Goal: Transaction & Acquisition: Subscribe to service/newsletter

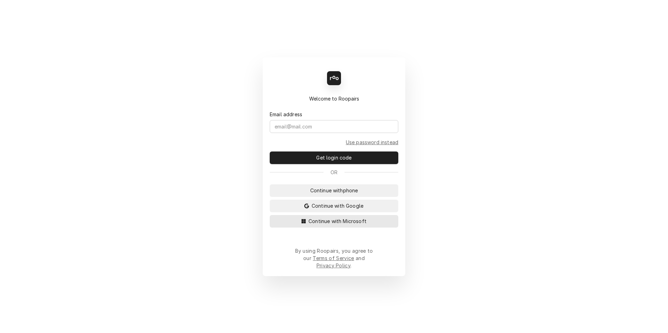
click at [337, 228] on button "Continue with Microsoft" at bounding box center [334, 221] width 129 height 13
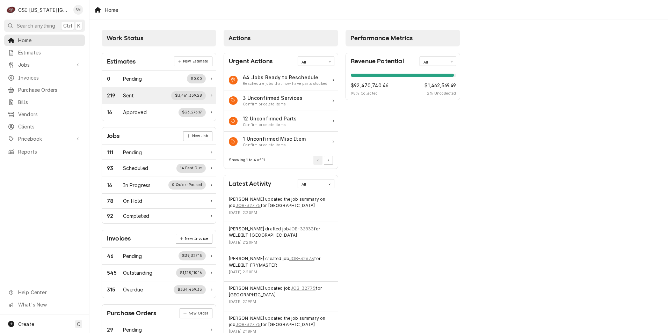
click at [134, 99] on div "219 Sent $3,461,339.28" at bounding box center [156, 95] width 99 height 9
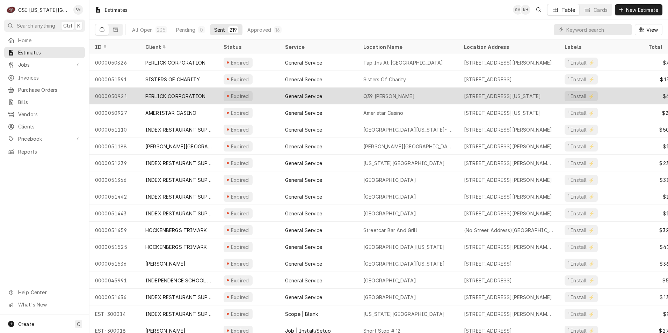
click at [203, 96] on div "PERLICK CORPORATION" at bounding box center [175, 96] width 60 height 7
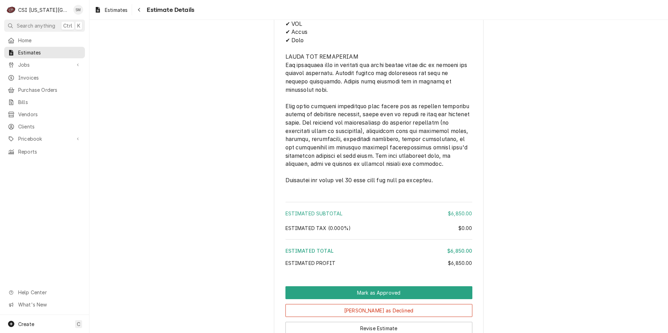
scroll to position [809, 0]
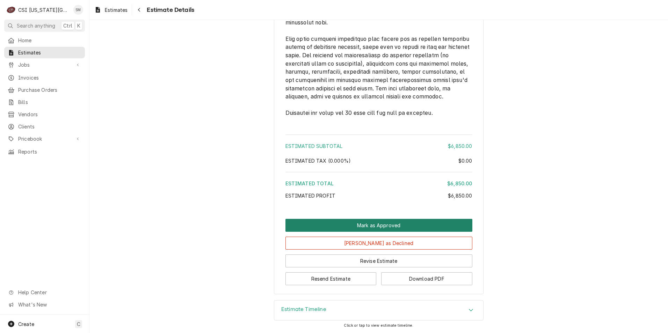
click at [375, 226] on button "Mark as Approved" at bounding box center [378, 225] width 187 height 13
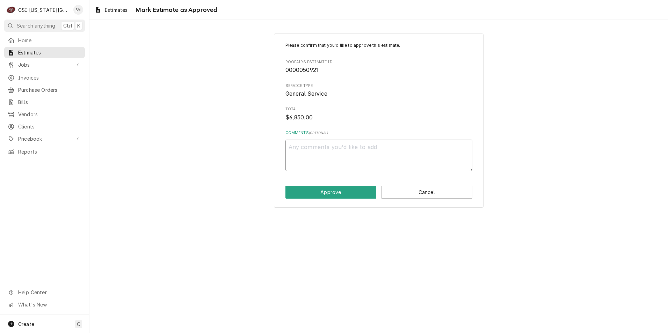
click at [298, 150] on textarea "Comments ( optional )" at bounding box center [378, 155] width 187 height 31
type textarea "x"
type textarea "M"
type textarea "x"
type textarea "Mi"
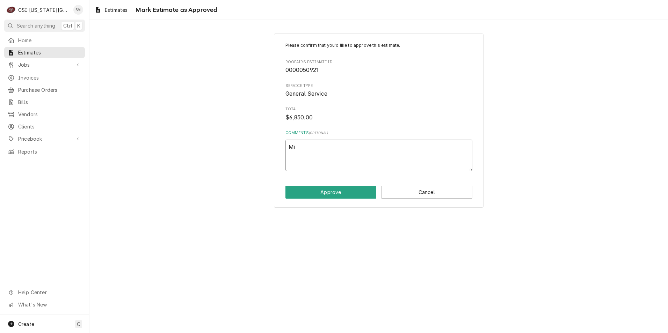
type textarea "x"
type textarea "Mik"
type textarea "x"
type textarea "Mike"
type textarea "x"
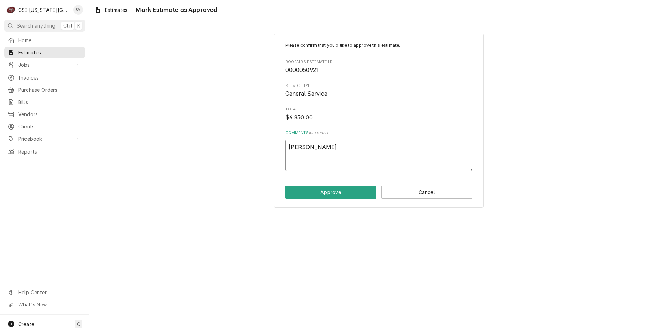
type textarea "Mike"
type textarea "x"
type textarea "Mike W"
type textarea "x"
type textarea "Mike Wi"
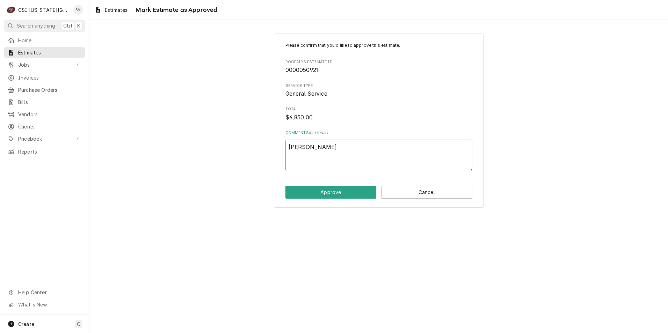
type textarea "x"
type textarea "Mike Wil"
type textarea "x"
type textarea "Mike Will"
type textarea "x"
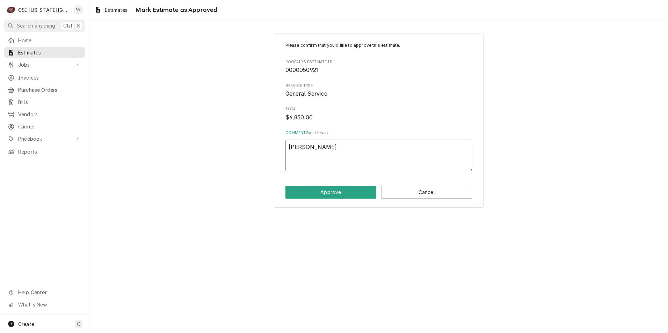
type textarea "Mike Willi"
type textarea "x"
type textarea "Mike Willia"
type textarea "x"
type textarea "Mike William"
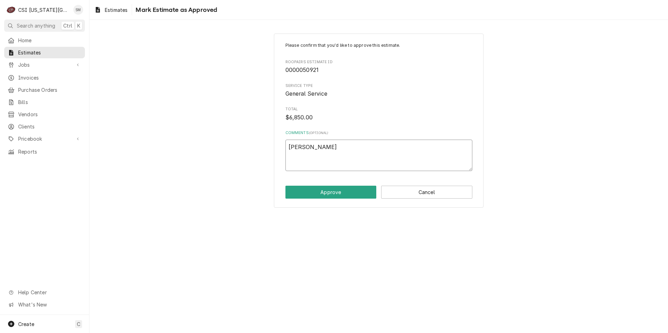
type textarea "x"
type textarea "Mike Williams"
type textarea "x"
type textarea "Mike Williams"
type textarea "x"
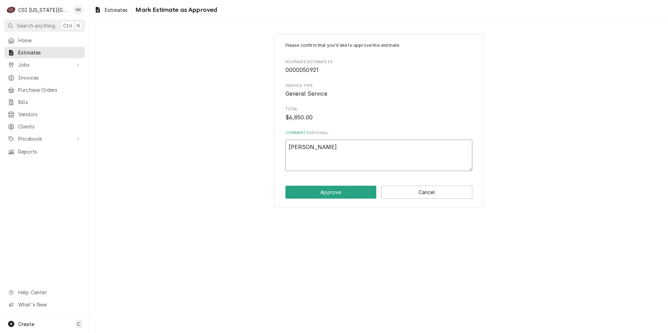
type textarea "Mike Williams v"
type textarea "x"
type textarea "Mike Williams vi"
type textarea "x"
type textarea "Mike Williams via"
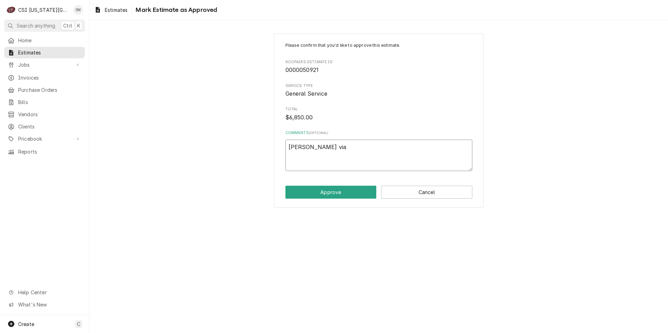
type textarea "x"
type textarea "Mike Williams via"
type textarea "x"
type textarea "Mike Williams via p"
type textarea "x"
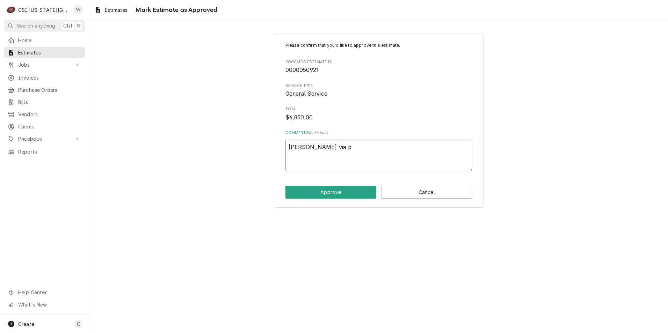
type textarea "Mike Williams via ph"
type textarea "x"
type textarea "Mike Williams via pho"
type textarea "x"
type textarea "Mike Williams via phon"
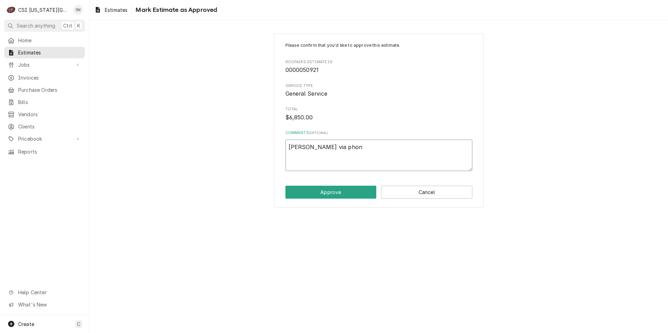
type textarea "x"
type textarea "Mike Williams via phone"
click at [329, 198] on button "Approve" at bounding box center [330, 192] width 91 height 13
type textarea "x"
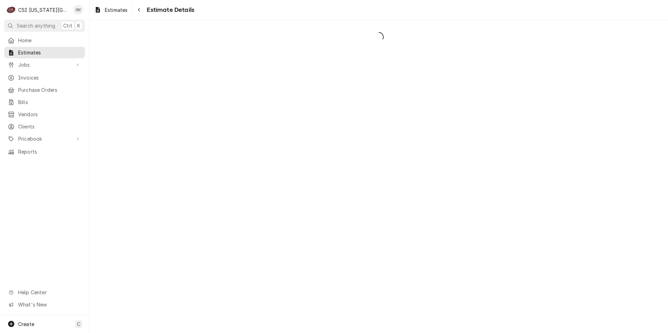
click at [329, 192] on div "Dynamic Content Wrapper" at bounding box center [378, 176] width 579 height 313
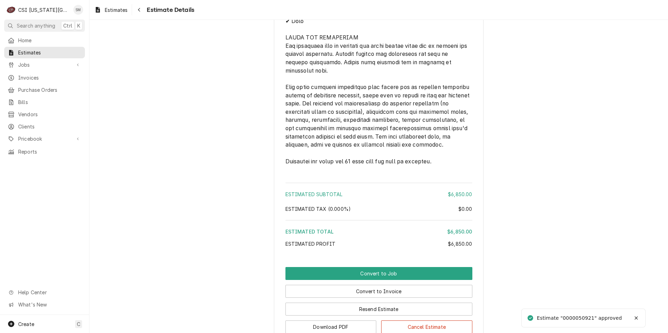
scroll to position [857, 0]
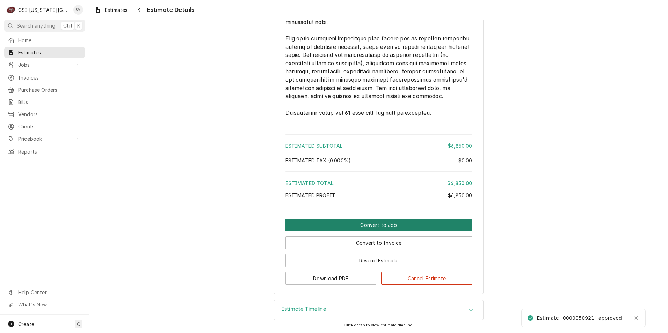
click at [364, 226] on button "Convert to Job" at bounding box center [378, 225] width 187 height 13
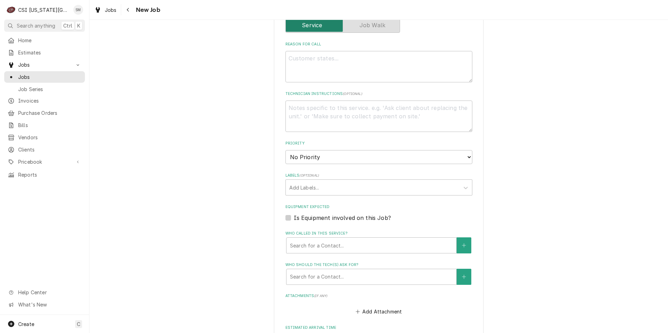
scroll to position [454, 0]
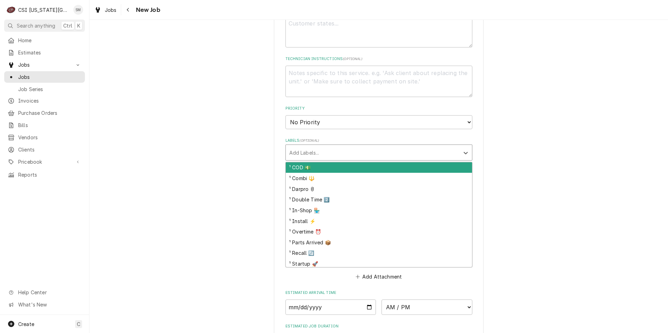
click at [326, 146] on div "Labels" at bounding box center [372, 152] width 167 height 13
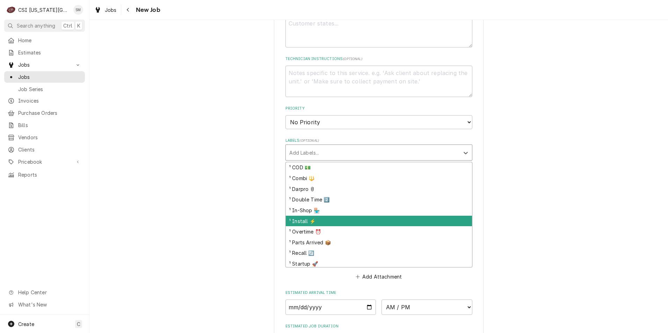
click at [311, 216] on div "¹ Install ⚡️" at bounding box center [379, 221] width 186 height 11
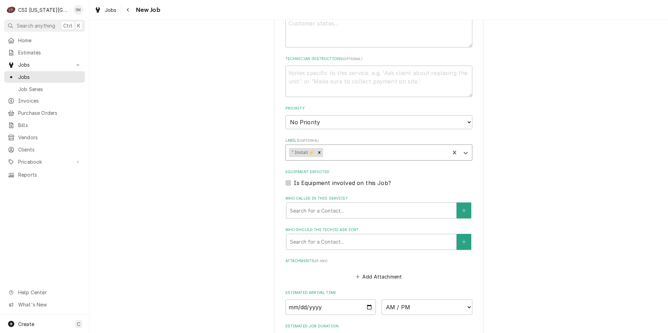
click at [334, 147] on div "Labels" at bounding box center [386, 152] width 122 height 13
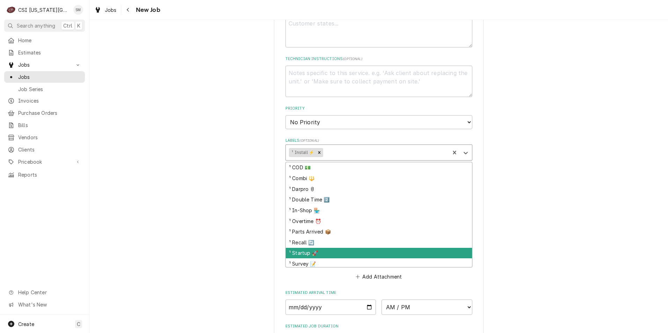
scroll to position [70, 0]
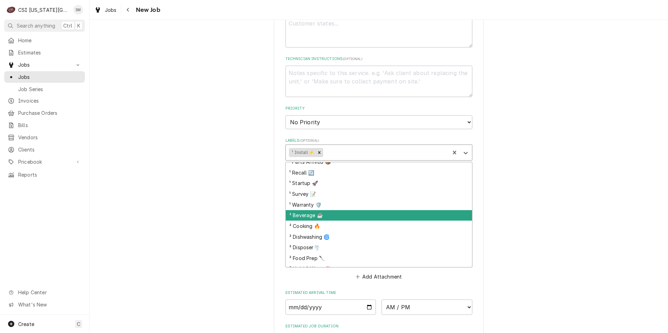
click at [324, 210] on div "² Beverage ☕️" at bounding box center [379, 215] width 186 height 11
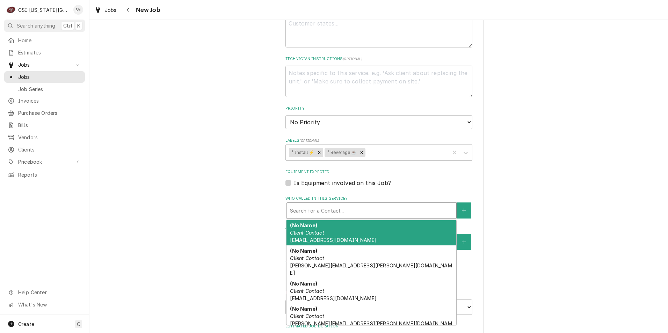
click at [361, 204] on div "Who called in this service?" at bounding box center [371, 210] width 163 height 13
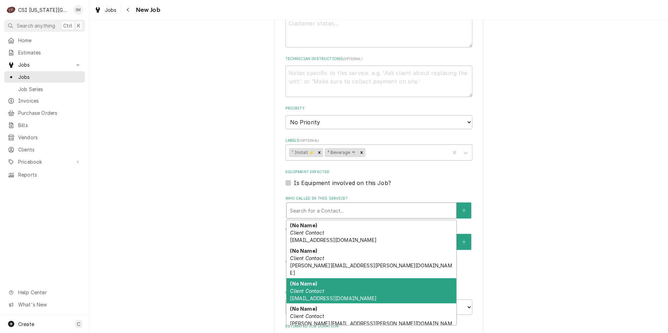
click at [328, 278] on div "(No Name) Client Contact Phil@csi1.com" at bounding box center [371, 291] width 170 height 26
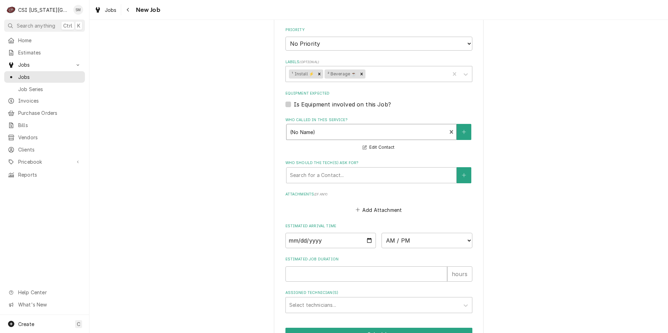
scroll to position [559, 0]
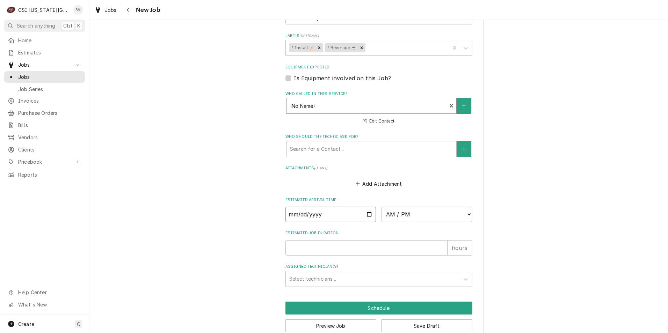
click at [368, 207] on input "Date" at bounding box center [330, 214] width 91 height 15
type textarea "x"
type input "2025-10-17"
type textarea "x"
type input "2025-10-17"
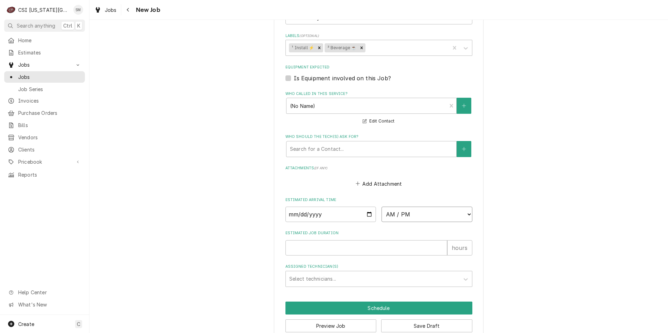
click at [449, 208] on select "AM / PM 6:00 AM 6:15 AM 6:30 AM 6:45 AM 7:00 AM 7:15 AM 7:30 AM 7:45 AM 8:00 AM…" at bounding box center [426, 214] width 91 height 15
select select "08:00:00"
click at [381, 207] on select "AM / PM 6:00 AM 6:15 AM 6:30 AM 6:45 AM 7:00 AM 7:15 AM 7:30 AM 7:45 AM 8:00 AM…" at bounding box center [426, 214] width 91 height 15
click at [361, 245] on input "Estimated Job Duration" at bounding box center [366, 247] width 162 height 15
type textarea "x"
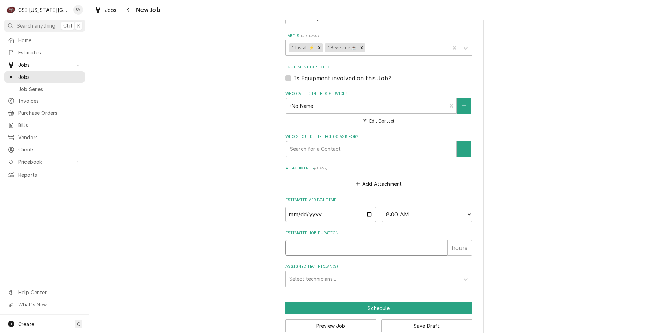
type input "8"
type textarea "x"
type input "8"
click at [363, 273] on div "Assigned Technician(s)" at bounding box center [372, 279] width 167 height 13
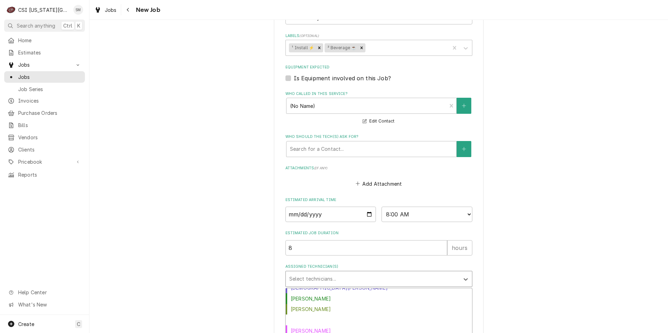
scroll to position [70, 0]
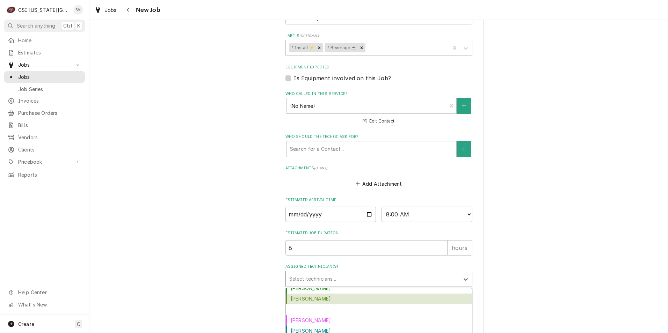
click at [314, 294] on div "Damon Cantu" at bounding box center [379, 299] width 186 height 11
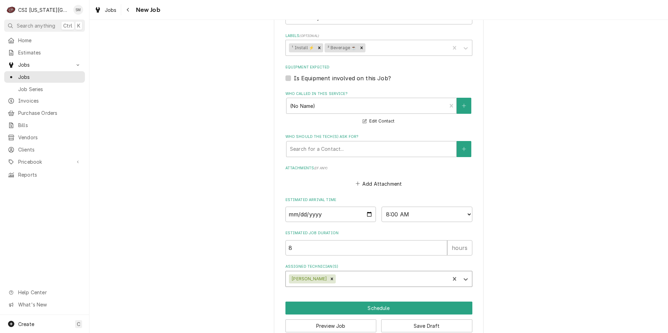
type textarea "x"
type input "se"
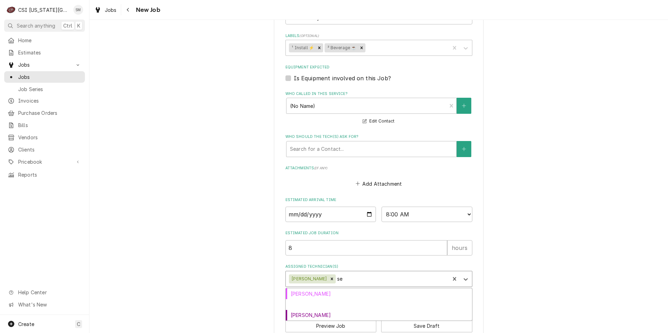
click at [308, 299] on div "Sean Mckelvey" at bounding box center [379, 304] width 186 height 11
type textarea "x"
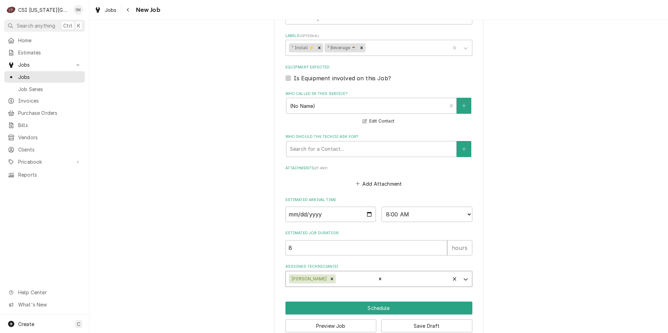
type textarea "x"
type input "w"
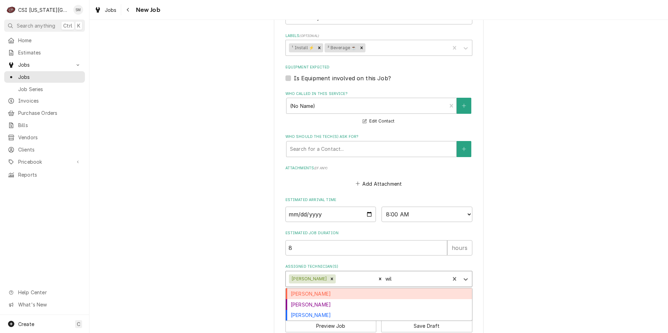
type input "will"
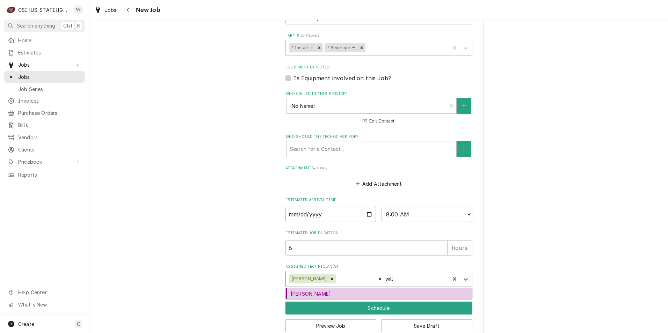
click at [304, 289] on div "Will Larsen" at bounding box center [379, 294] width 186 height 11
type textarea "x"
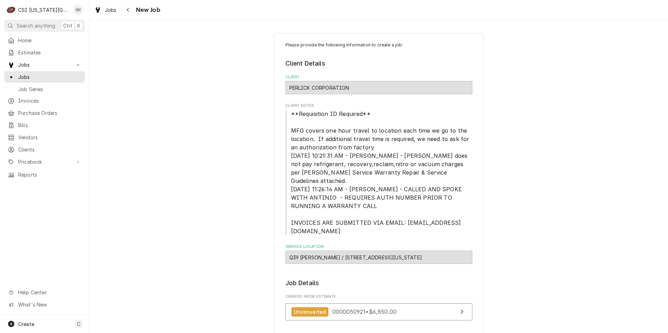
scroll to position [0, 0]
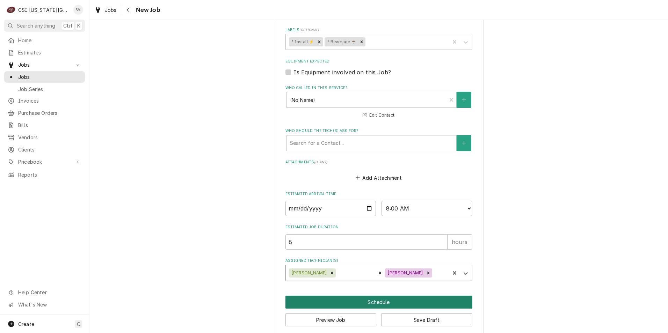
click at [364, 296] on button "Schedule" at bounding box center [378, 302] width 187 height 13
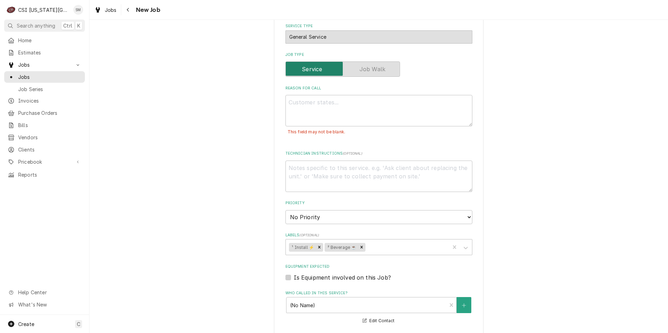
scroll to position [371, 0]
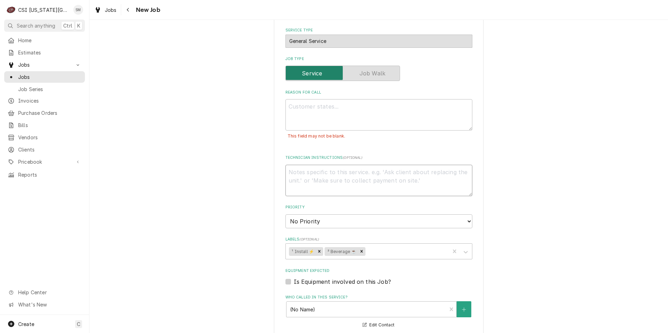
click at [301, 168] on textarea "Technician Instructions ( optional )" at bounding box center [378, 180] width 187 height 31
type textarea "x"
type textarea "I"
type textarea "x"
type textarea "In"
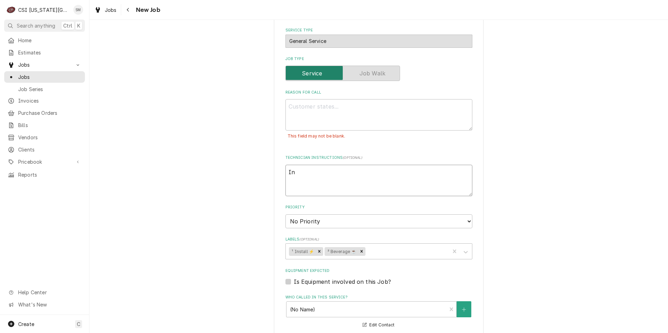
type textarea "x"
type textarea "Ins"
type textarea "x"
type textarea "Inst"
type textarea "x"
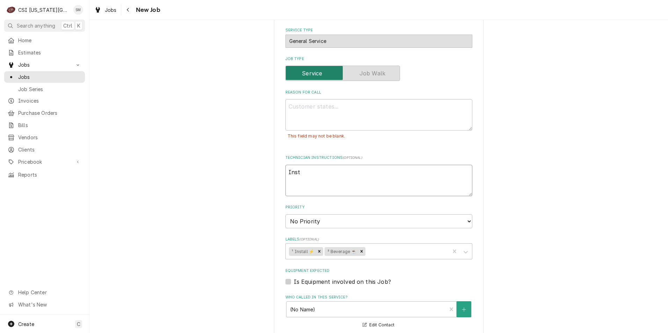
type textarea "Insta"
type textarea "x"
type textarea "Instal"
type textarea "x"
type textarea "Install"
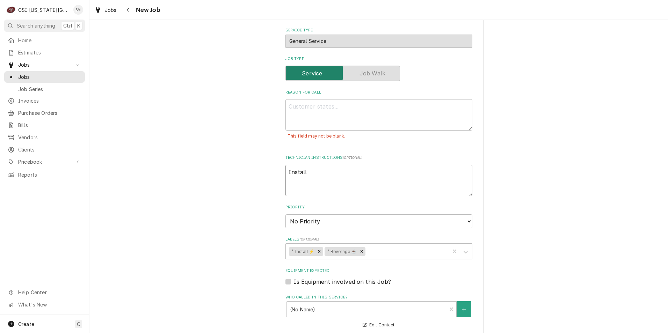
type textarea "x"
type textarea "Install"
type textarea "x"
type textarea "Install P"
type textarea "x"
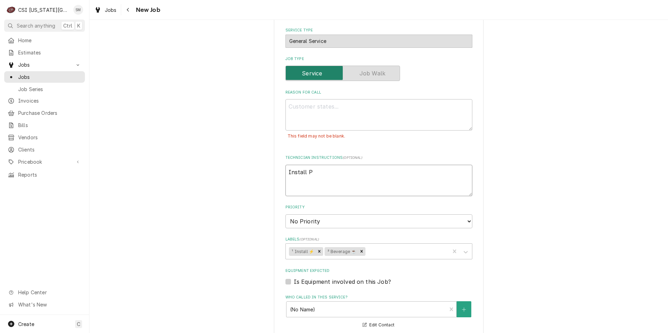
type textarea "Install Pe"
type textarea "x"
type textarea "Install Per"
type textarea "x"
type textarea "Install Perl"
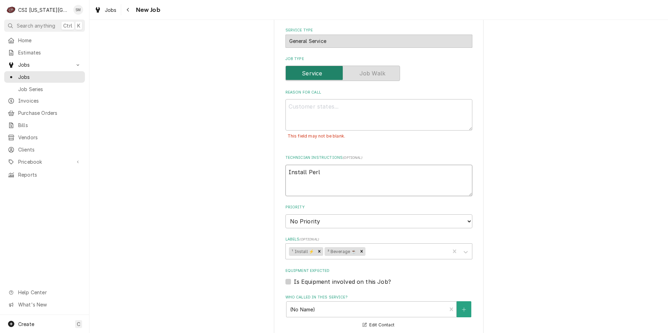
type textarea "x"
type textarea "Install Perli"
type textarea "x"
type textarea "Install Perlic"
type textarea "x"
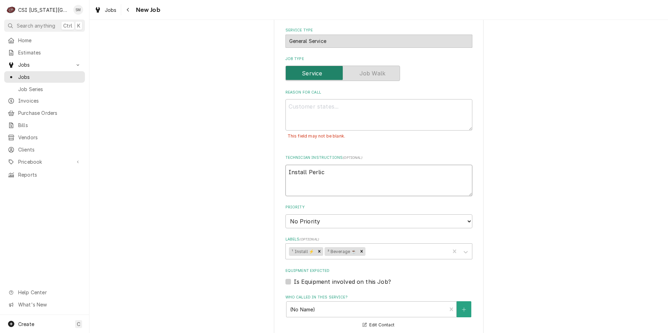
type textarea "Install Perlick"
type textarea "x"
type textarea "Install Perlick"
type textarea "x"
type textarea "Install Perlick s"
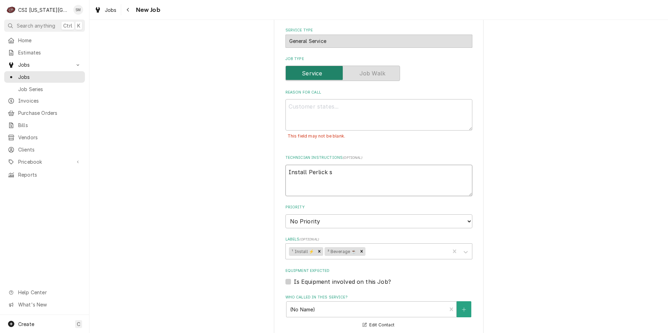
type textarea "x"
type textarea "Install Perlick sy"
type textarea "x"
type textarea "Install Perlick sys"
type textarea "x"
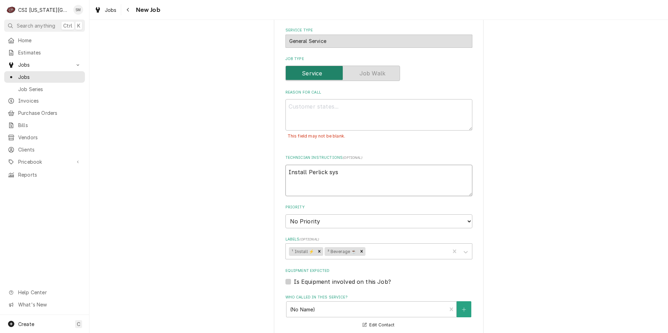
type textarea "Install Perlick syst"
type textarea "x"
type textarea "Install Perlick syste"
type textarea "x"
type textarea "Install Perlick system"
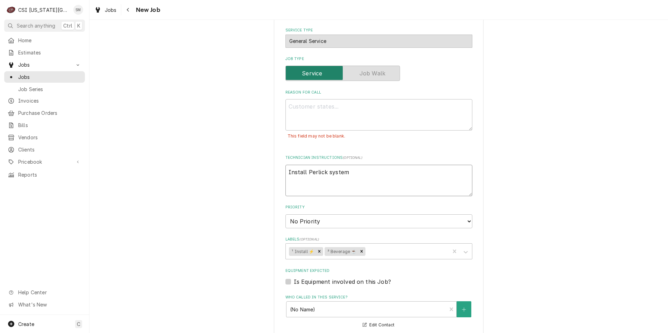
type textarea "x"
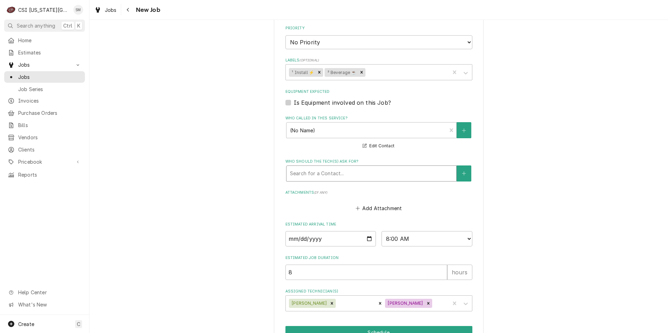
scroll to position [581, 0]
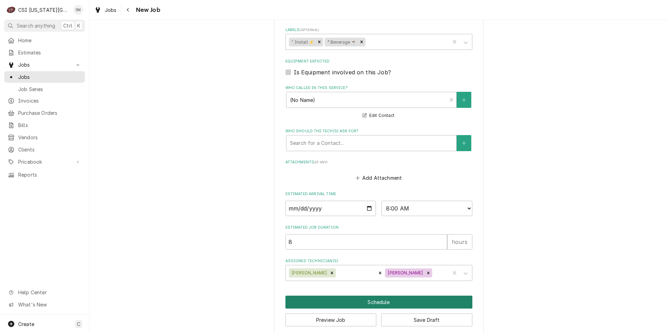
type textarea "Install Perlick system"
click at [356, 298] on button "Schedule" at bounding box center [378, 302] width 187 height 13
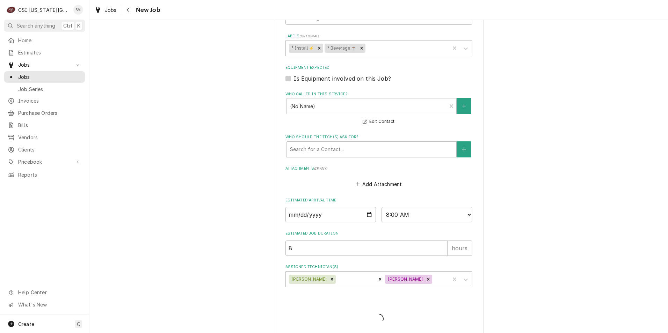
scroll to position [432, 0]
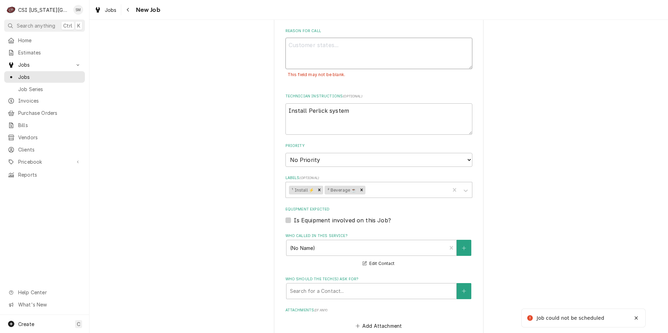
click at [310, 51] on textarea "Reason For Call" at bounding box center [378, 53] width 187 height 31
type textarea "x"
type textarea "I"
type textarea "x"
type textarea "In"
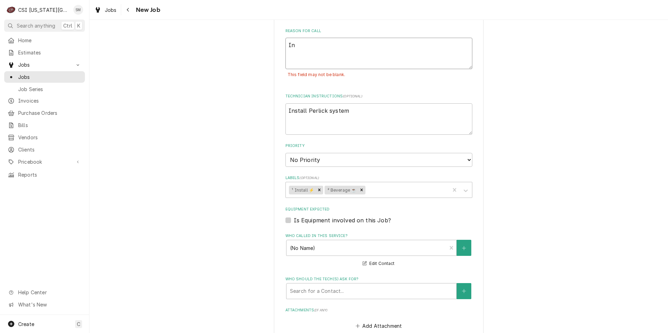
type textarea "x"
type textarea "Ins"
type textarea "x"
type textarea "Inst"
type textarea "x"
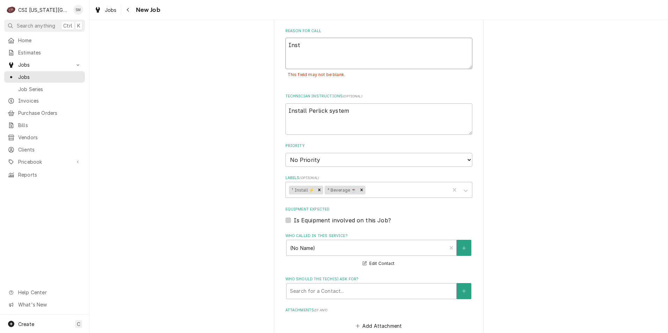
type textarea "Insta"
type textarea "x"
type textarea "Instal"
type textarea "x"
type textarea "Install"
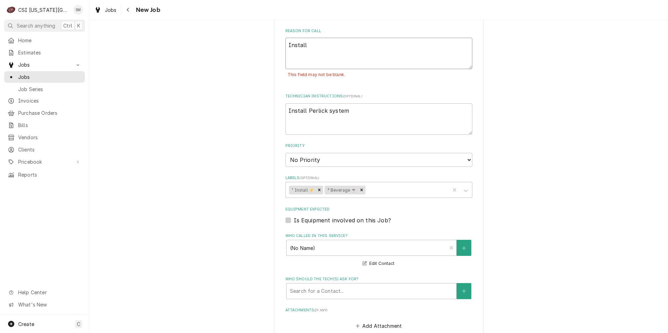
type textarea "x"
type textarea "Install"
type textarea "x"
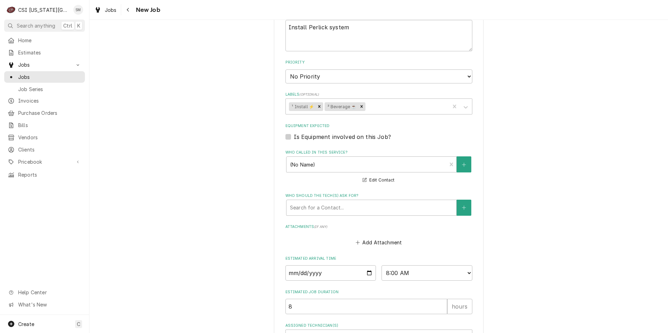
scroll to position [581, 0]
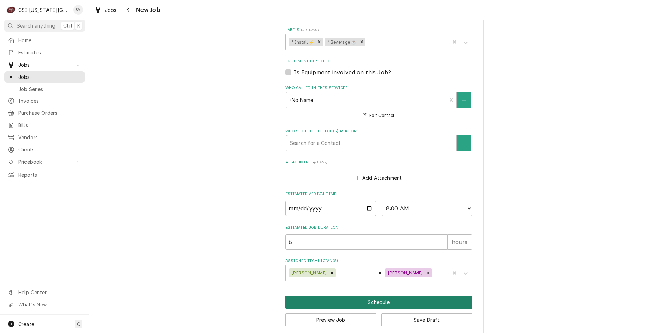
type textarea "Install"
click at [362, 296] on button "Schedule" at bounding box center [378, 302] width 187 height 13
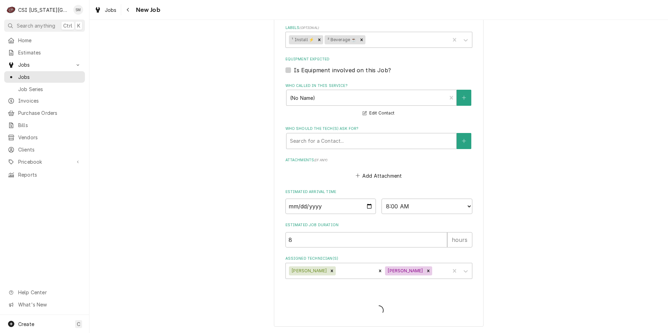
scroll to position [559, 0]
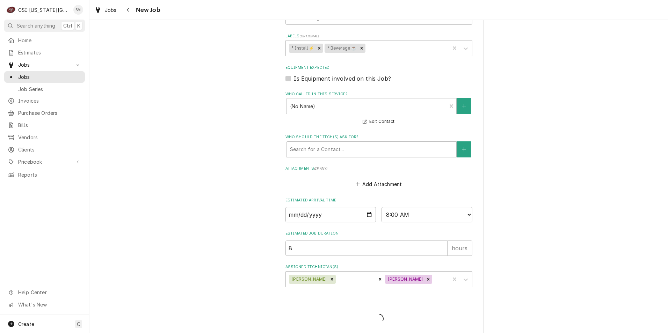
type textarea "x"
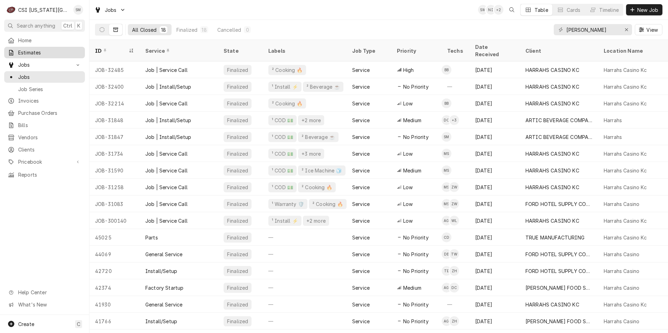
click at [22, 54] on div "Estimates" at bounding box center [45, 52] width 78 height 9
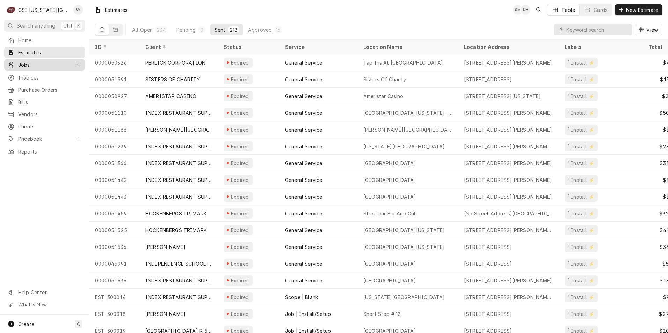
click at [36, 64] on span "Jobs" at bounding box center [44, 64] width 53 height 7
click at [29, 63] on span "Jobs" at bounding box center [44, 64] width 53 height 7
click at [622, 10] on icon "Dynamic Content Wrapper" at bounding box center [621, 10] width 4 height 4
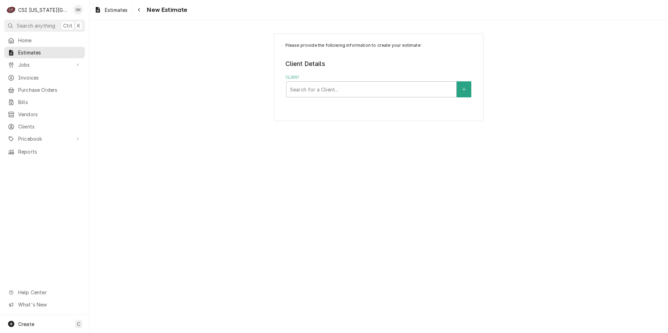
click at [342, 80] on label "Client" at bounding box center [378, 78] width 187 height 6
click at [342, 83] on div "Search for a Client..." at bounding box center [371, 89] width 170 height 15
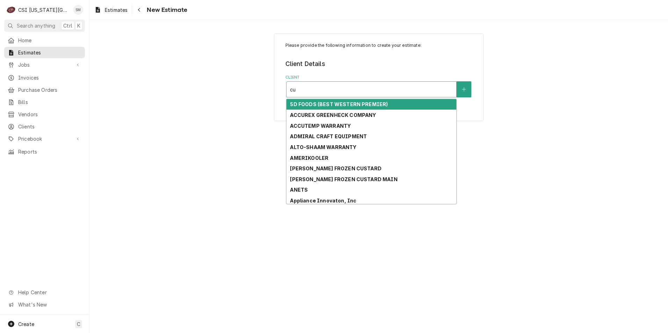
type input "c"
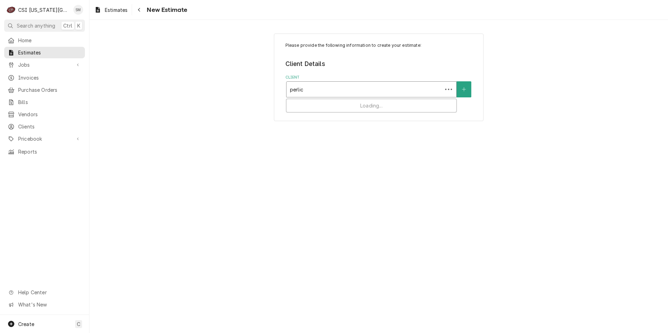
type input "perlick"
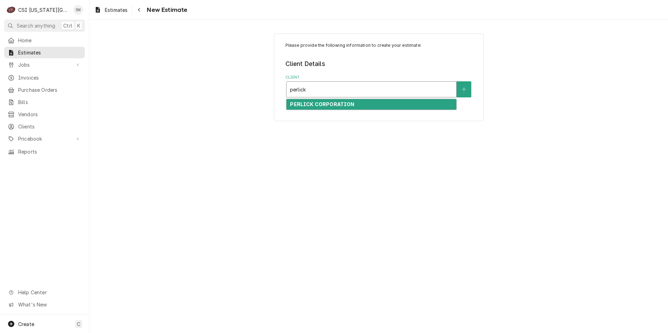
click at [348, 107] on strong "PERLICK CORPORATION" at bounding box center [322, 104] width 64 height 6
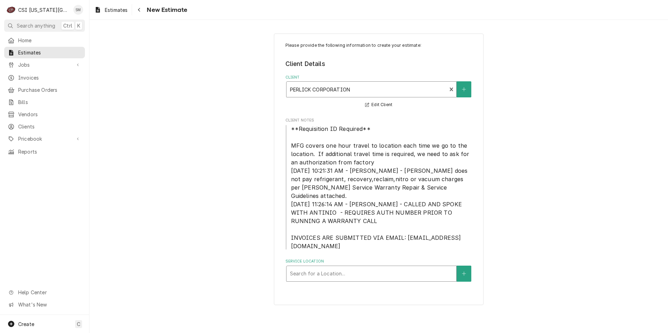
click at [349, 268] on div "Service Location" at bounding box center [371, 274] width 163 height 13
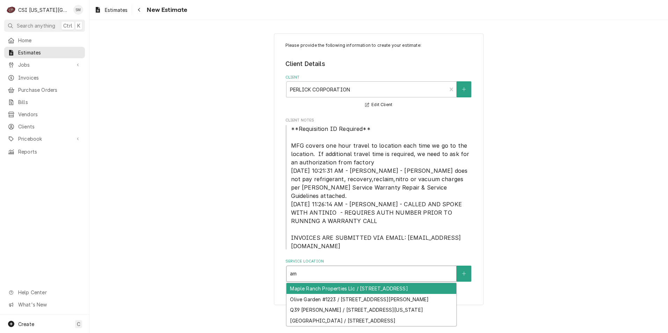
type input "am"
click at [135, 178] on div "Please provide the following information to create your estimate: Client Detail…" at bounding box center [378, 169] width 579 height 284
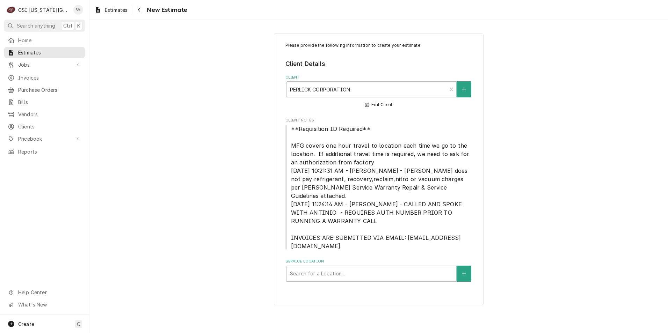
click at [146, 9] on span "New Estimate" at bounding box center [166, 9] width 43 height 9
click at [31, 63] on span "Jobs" at bounding box center [44, 64] width 53 height 7
click at [29, 76] on span "Jobs" at bounding box center [49, 76] width 63 height 7
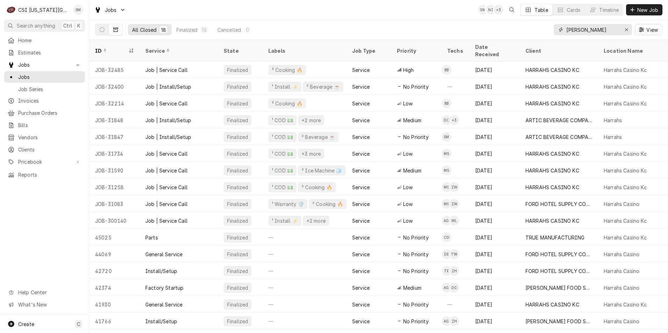
click at [590, 31] on input "harrah" at bounding box center [592, 29] width 52 height 11
click at [103, 34] on button "Dynamic Content Wrapper" at bounding box center [101, 29] width 13 height 11
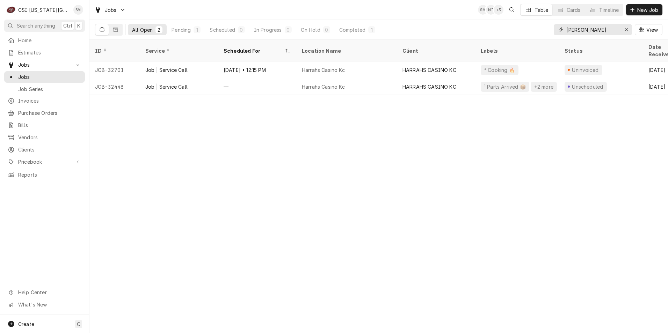
click at [597, 28] on input "harrah" at bounding box center [592, 29] width 52 height 11
type input "h"
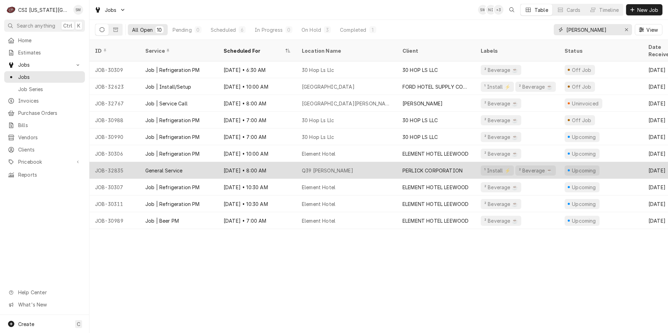
type input "sean"
click at [286, 162] on div "Oct 17 • 8:00 AM" at bounding box center [257, 170] width 78 height 17
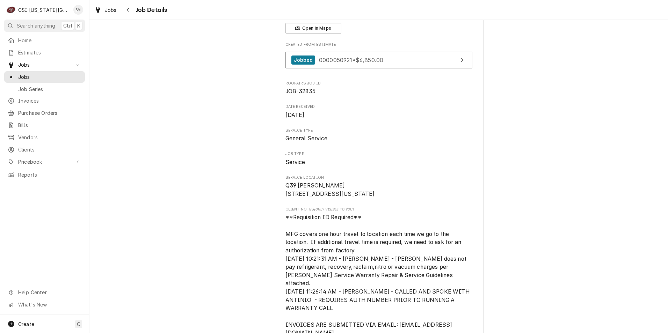
scroll to position [70, 0]
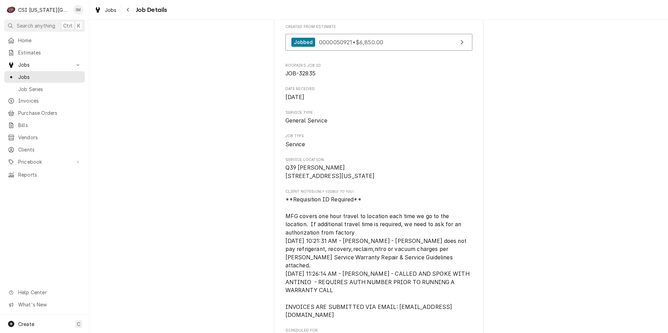
click at [298, 139] on span "Job Type" at bounding box center [378, 136] width 187 height 6
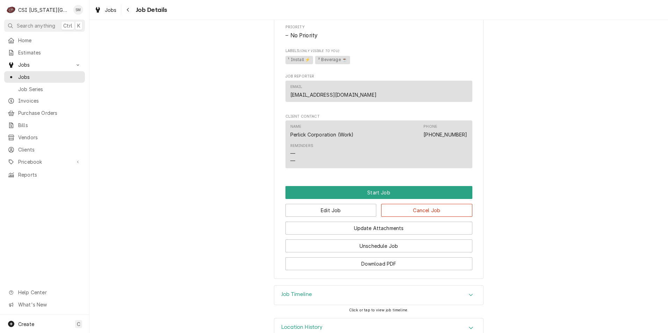
scroll to position [556, 0]
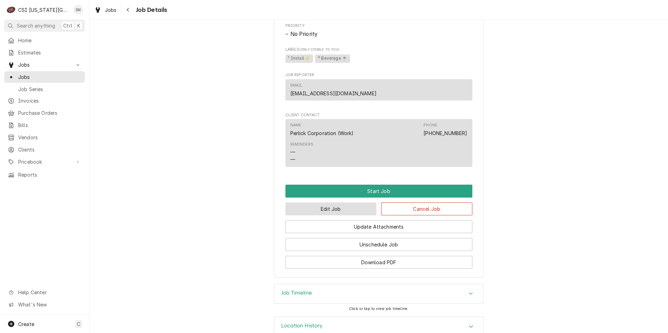
click at [333, 203] on button "Edit Job" at bounding box center [330, 209] width 91 height 13
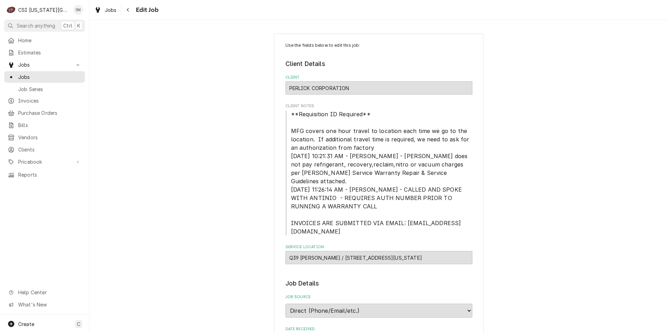
type textarea "x"
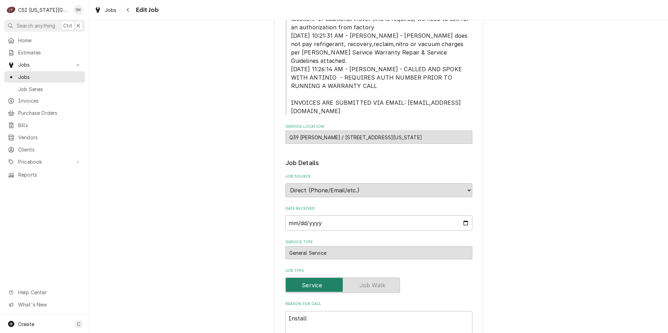
scroll to position [140, 0]
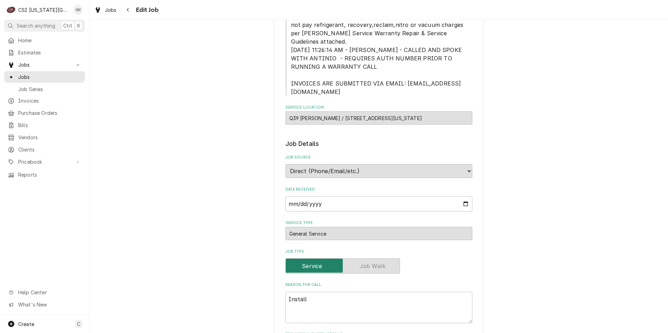
click at [331, 229] on div "General Service" at bounding box center [378, 233] width 187 height 13
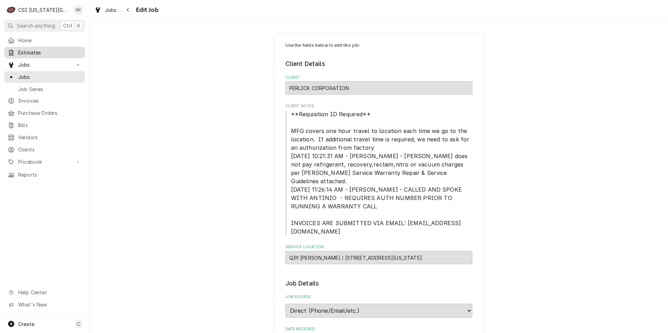
click at [40, 53] on span "Estimates" at bounding box center [49, 52] width 63 height 7
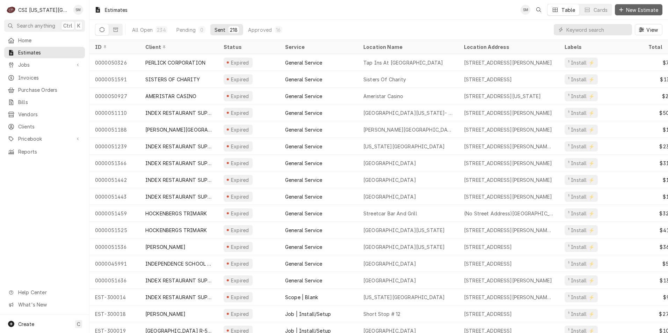
click at [622, 8] on icon "Dynamic Content Wrapper" at bounding box center [621, 9] width 4 height 5
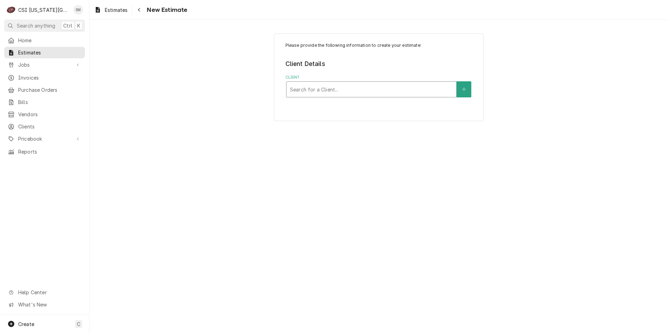
click at [312, 92] on div "Client" at bounding box center [371, 89] width 163 height 13
type input "perl"
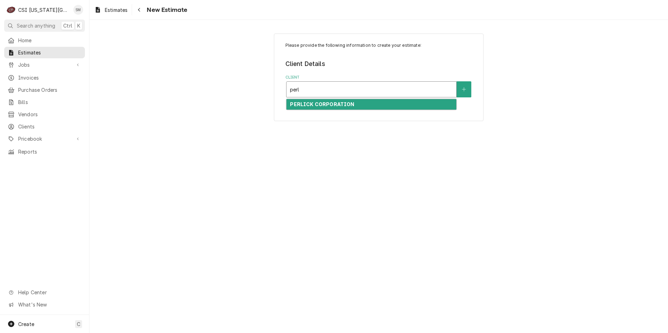
click at [320, 102] on strong "PERLICK CORPORATION" at bounding box center [322, 104] width 64 height 6
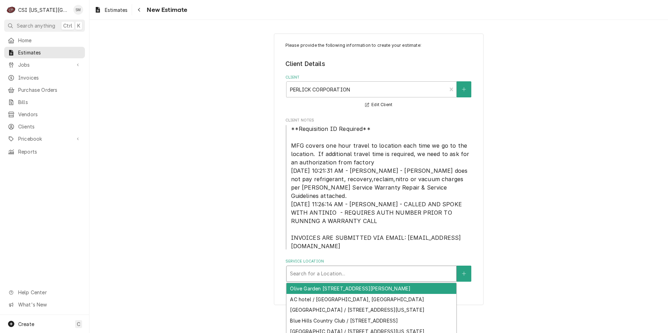
click at [437, 268] on div "Service Location" at bounding box center [371, 274] width 163 height 13
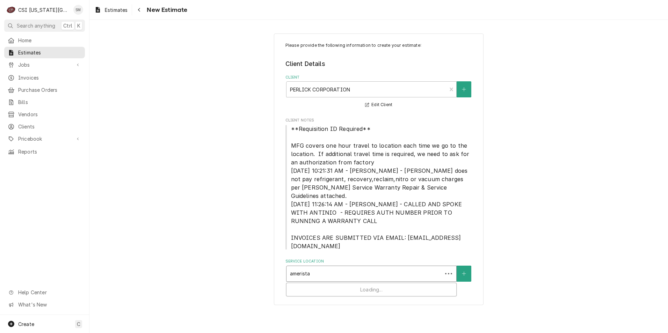
type input "[DEMOGRAPHIC_DATA]"
click at [353, 270] on div "Service Location" at bounding box center [371, 274] width 163 height 13
click at [460, 266] on button "Service Location" at bounding box center [464, 274] width 15 height 16
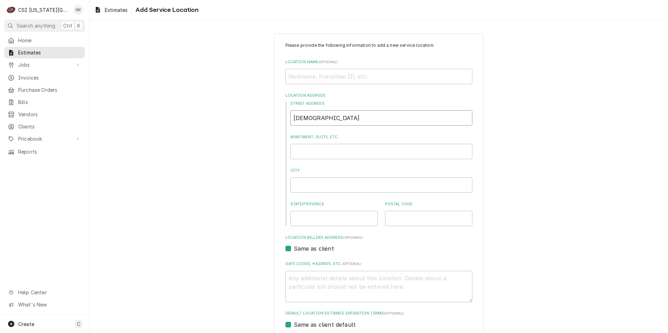
click at [321, 119] on input "[DEMOGRAPHIC_DATA]" at bounding box center [381, 117] width 182 height 15
click at [322, 77] on input "Location Name ( optional )" at bounding box center [378, 76] width 187 height 15
type textarea "x"
type input "A"
type textarea "x"
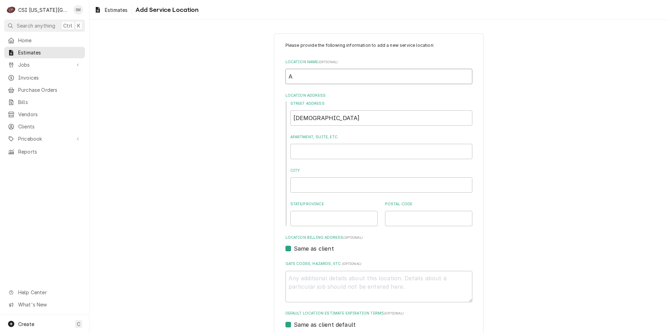
type input "Am"
type textarea "x"
type input "Ame"
type textarea "x"
type input "Amer"
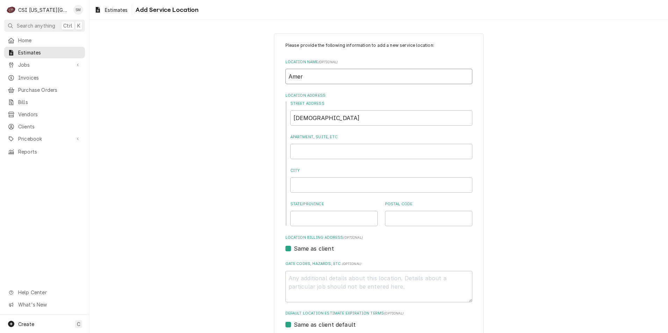
type textarea "x"
type input "Ameri"
type textarea "x"
type input "Ameris"
type textarea "x"
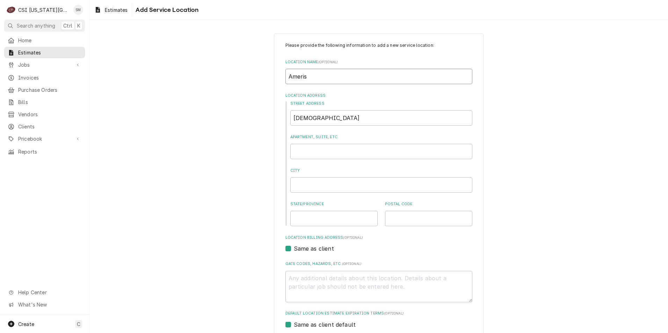
type input "Amerist"
type textarea "x"
type input "Amerista"
type textarea "x"
type input "Ameristar"
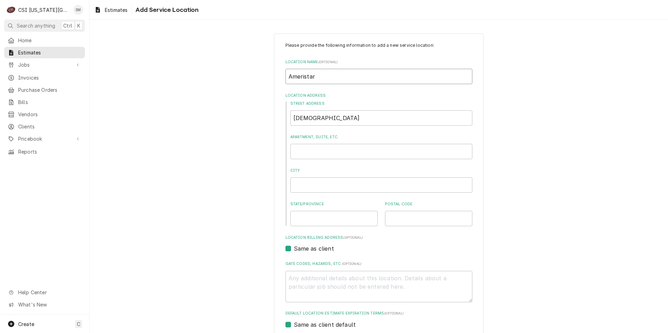
type textarea "x"
type input "Amerista"
type textarea "x"
type input "Amerist"
type textarea "x"
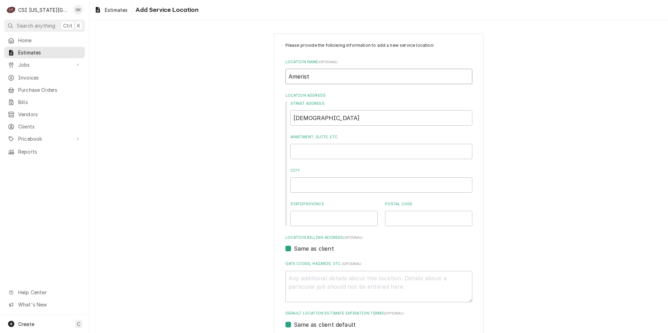
type input "Ameris"
type textarea "x"
type input "Ameri"
type textarea "x"
type input "Amer"
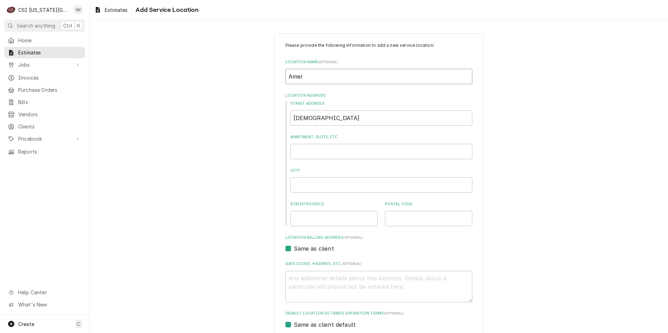
type textarea "x"
type input "Ame"
type textarea "x"
type input "Ame"
click at [306, 77] on input "Ame" at bounding box center [378, 76] width 187 height 15
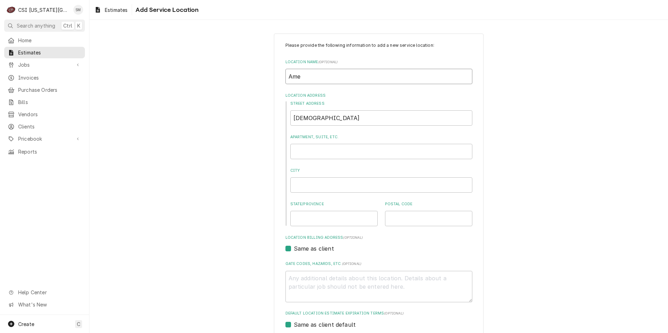
type textarea "x"
type input "Amei"
type textarea "x"
type input "Amei"
type textarea "x"
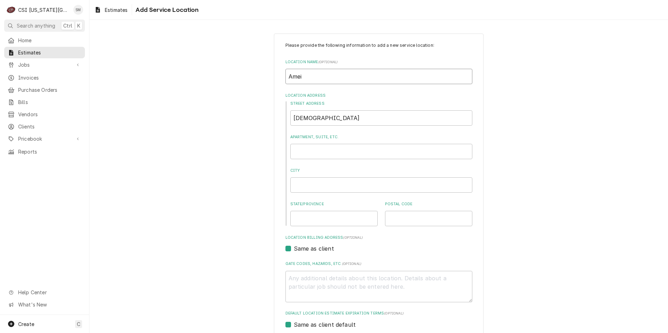
type input "Amei"
type textarea "x"
type input "Ameis"
type textarea "x"
type input "Ameist"
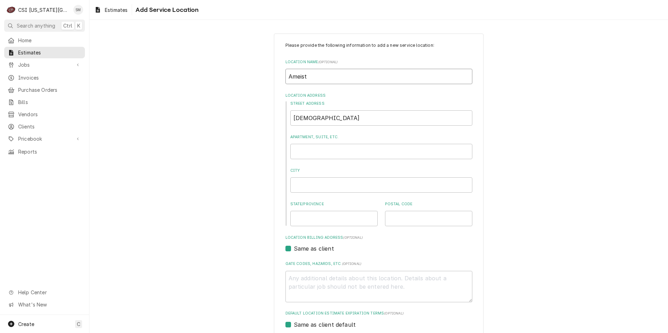
type textarea "x"
type input "Ameista"
type textarea "x"
type input "Ameistar"
type textarea "x"
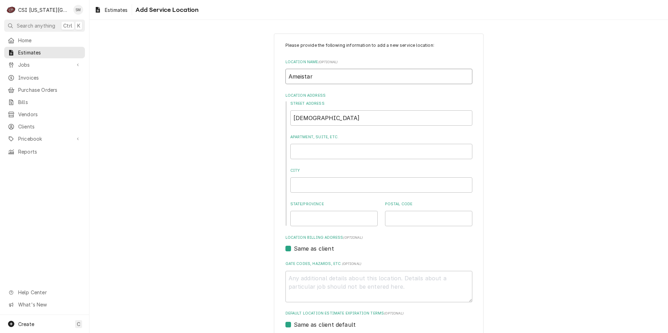
type input "Ameistar"
click at [328, 120] on input "ameristar" at bounding box center [381, 117] width 182 height 15
type textarea "x"
type input "amerista"
type textarea "x"
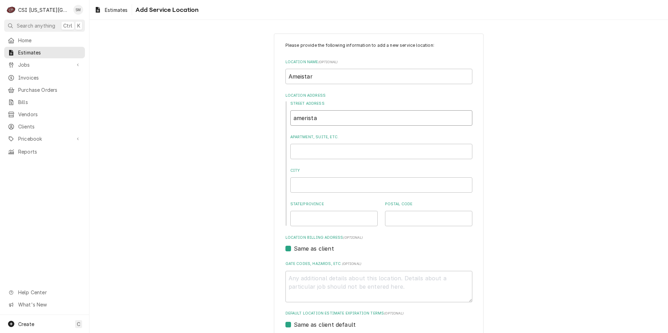
type input "amerist"
type textarea "x"
type input "ameris"
type textarea "x"
type input "ameri"
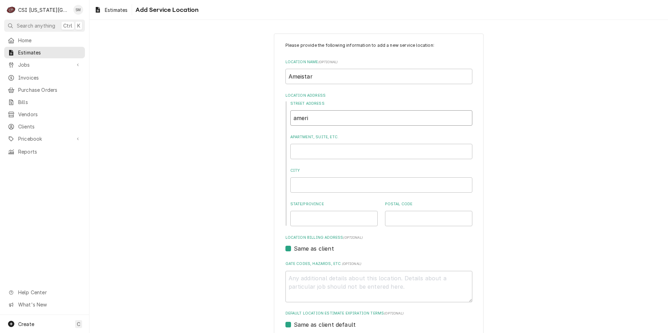
type textarea "x"
type input "amer"
type textarea "x"
type input "ame"
type textarea "x"
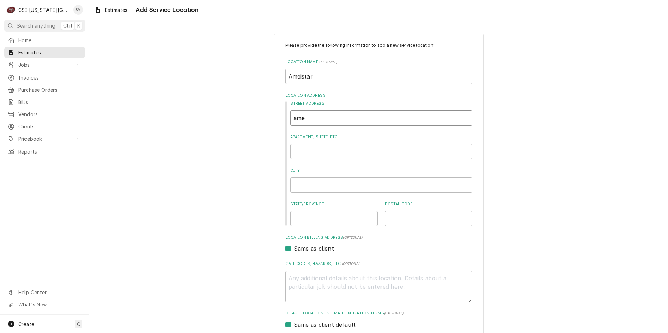
type input "am"
type textarea "x"
type input "a"
type textarea "x"
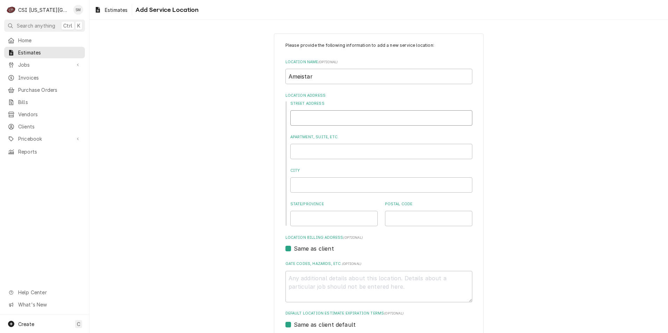
type input "3"
type textarea "x"
type input "32"
type textarea "x"
type input "320"
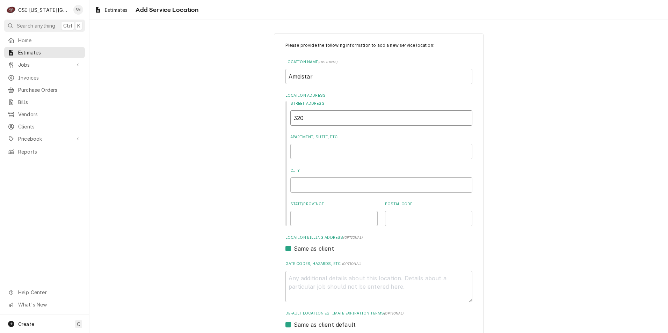
type textarea "x"
type input "3200"
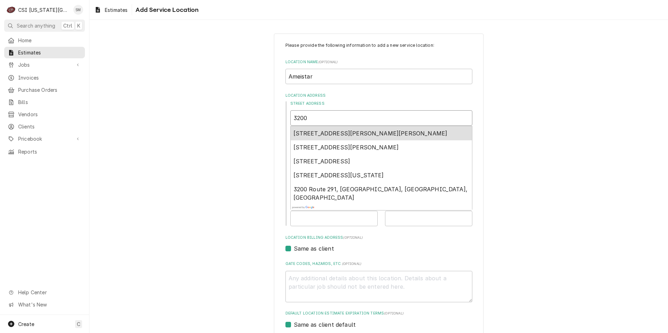
type textarea "x"
type input "3200"
type textarea "x"
type input "3200 M"
type textarea "x"
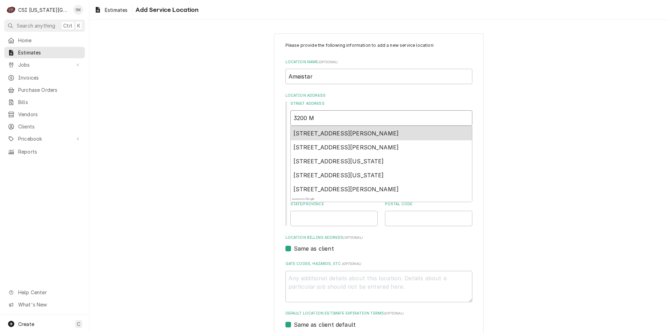
type input "3200"
type textarea "x"
type input "3200 N"
type textarea "x"
type input "3200 No"
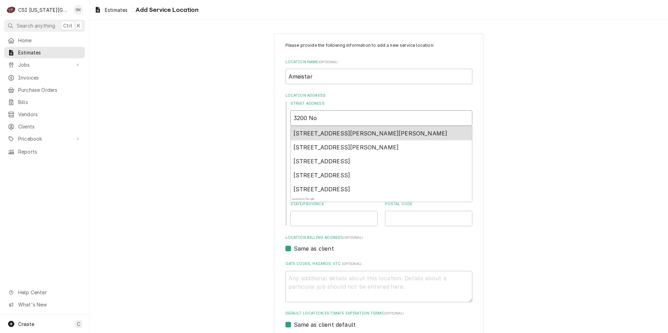
type textarea "x"
type input "3200 Nor"
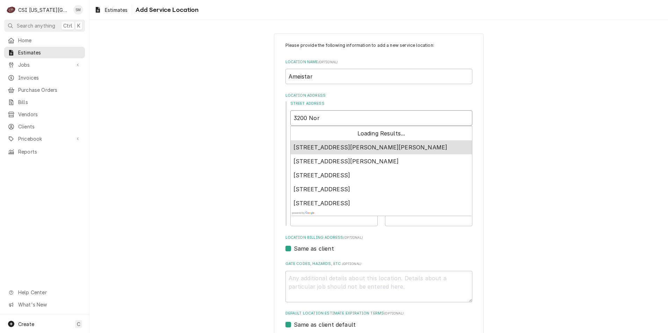
type textarea "x"
type input "3200 Nort"
type textarea "x"
type input "3200 North"
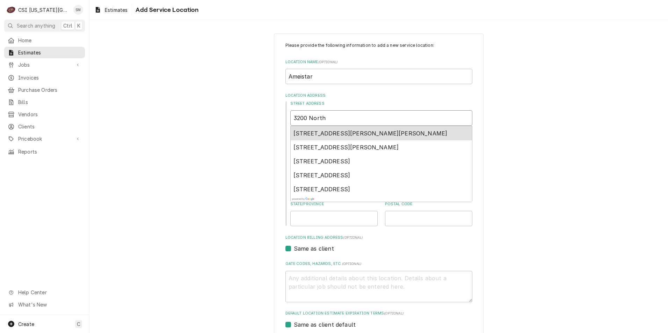
type textarea "x"
type input "3200 North"
type textarea "x"
type input "3200 North A"
type textarea "x"
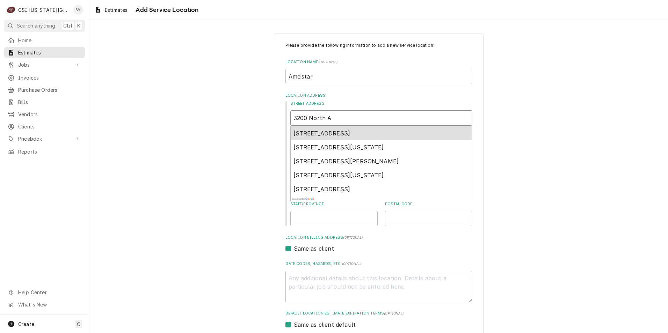
type input "3200 North Am"
type textarea "x"
type input "3200 North Ame"
type textarea "x"
type input "3200 North Amer"
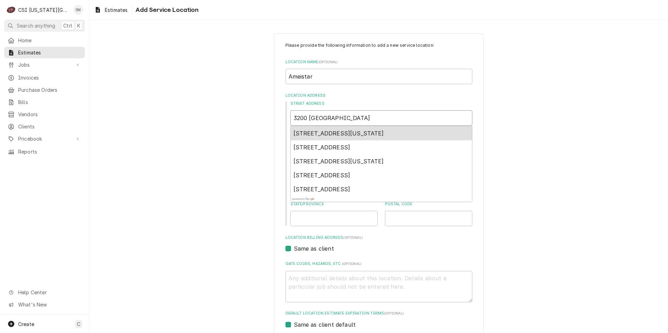
type textarea "x"
type input "3200 North Ameri"
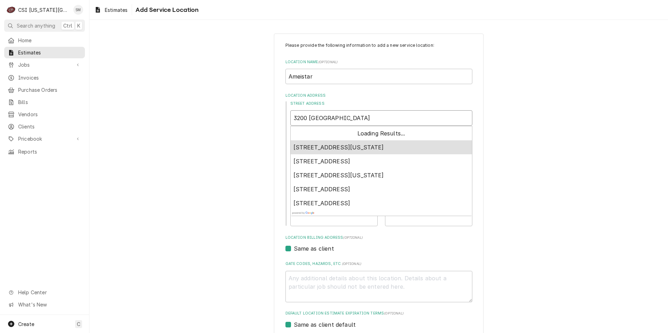
type textarea "x"
type input "3200 North Ameris"
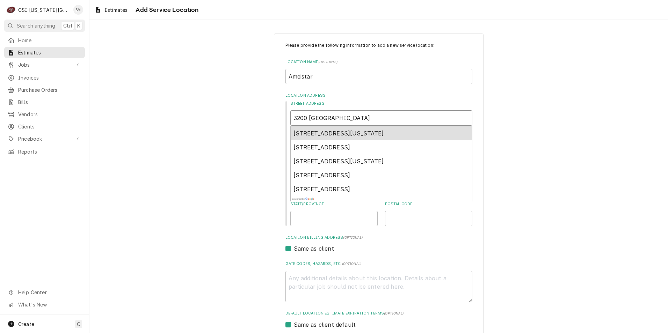
type textarea "x"
type input "3200 North Amerist"
type textarea "x"
type input "3200 North Amerista"
type textarea "x"
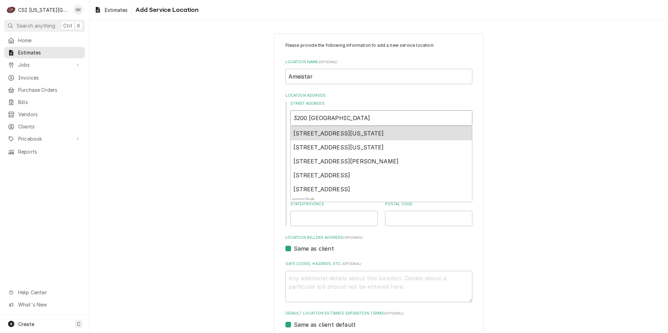
type input "3200 North Ameristar"
type textarea "x"
type input "3200 North Ameristar"
click at [341, 138] on div "3200 Ameristar Drive, Kansas City, MO, USA" at bounding box center [381, 133] width 181 height 14
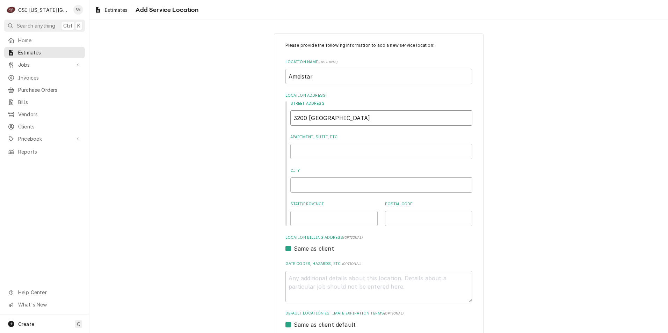
type textarea "x"
type input "3200 Ameristar Dr"
type textarea "x"
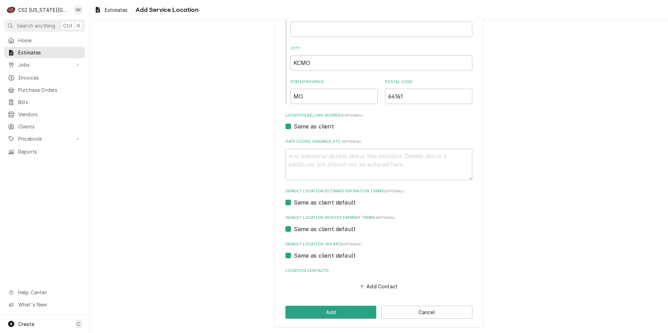
scroll to position [123, 0]
type input "3200 Ameristar Dr"
click at [320, 310] on button "Add" at bounding box center [330, 311] width 91 height 13
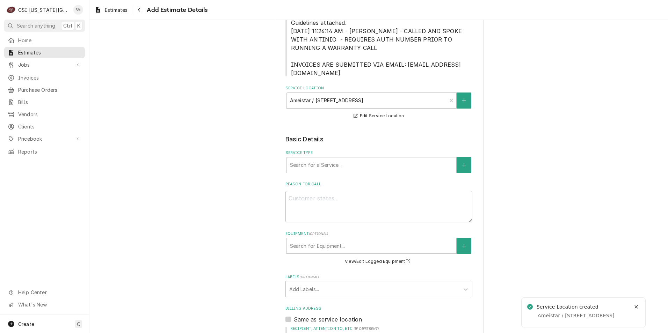
scroll to position [175, 0]
click at [365, 158] on div "Service Type" at bounding box center [371, 164] width 163 height 13
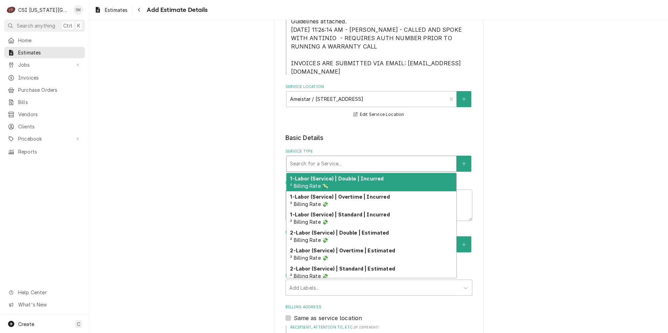
click at [365, 158] on div "Service Type" at bounding box center [371, 164] width 163 height 13
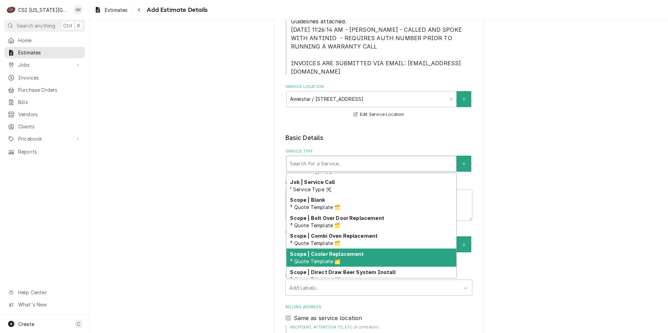
scroll to position [482, 0]
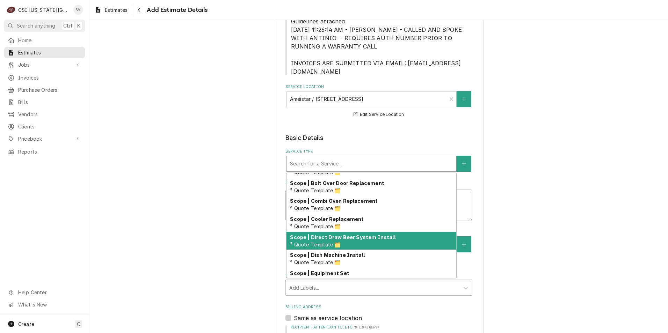
click at [347, 234] on div "Scope | Direct Draw Beer System Install ³ Quote Template 🗂️" at bounding box center [371, 241] width 170 height 18
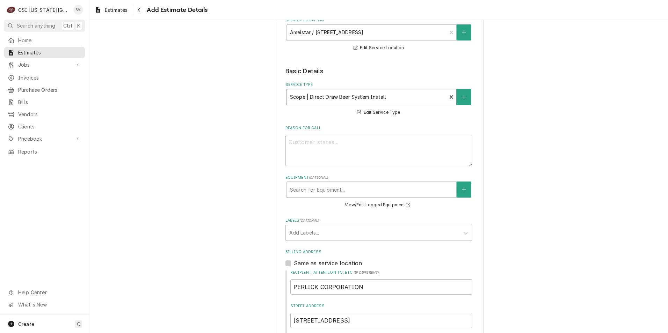
scroll to position [279, 0]
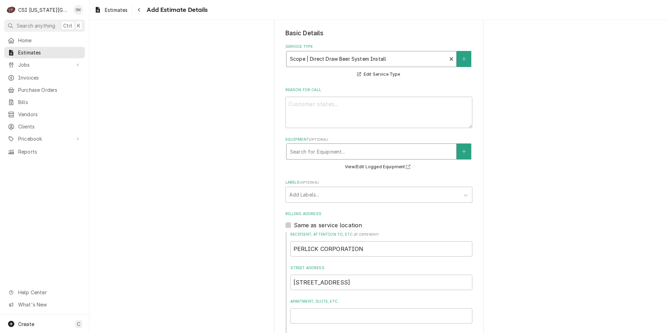
click at [422, 146] on div "Equipment" at bounding box center [371, 151] width 163 height 13
click at [333, 191] on div "Labels" at bounding box center [372, 195] width 167 height 13
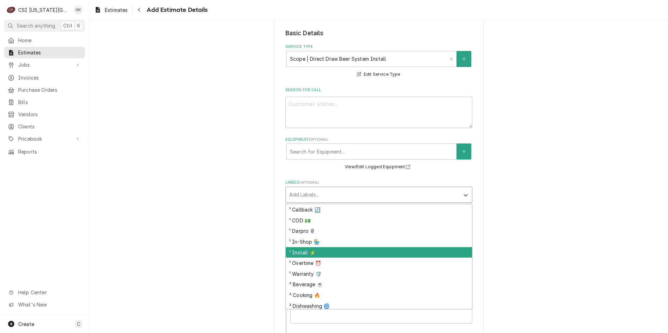
click at [304, 247] on div "¹ Install ⚡️" at bounding box center [379, 252] width 186 height 11
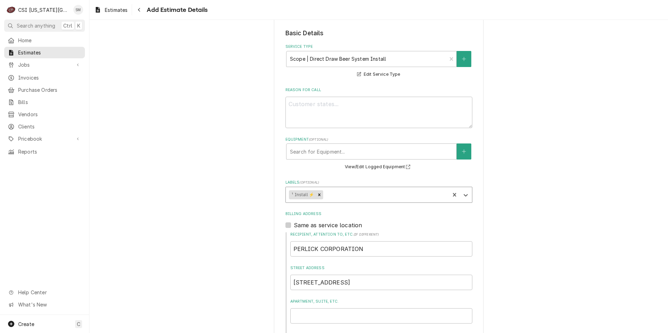
type textarea "x"
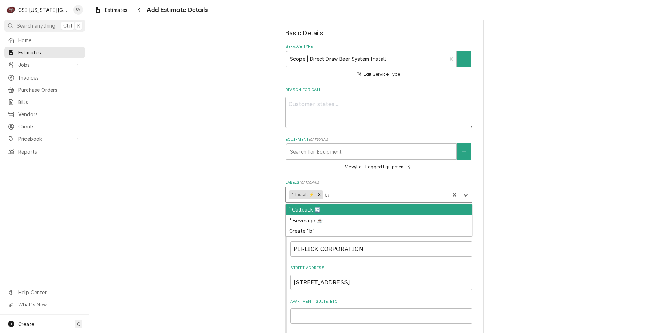
type input "bev"
click at [325, 204] on div "² Beverage ☕️" at bounding box center [379, 209] width 186 height 11
type textarea "x"
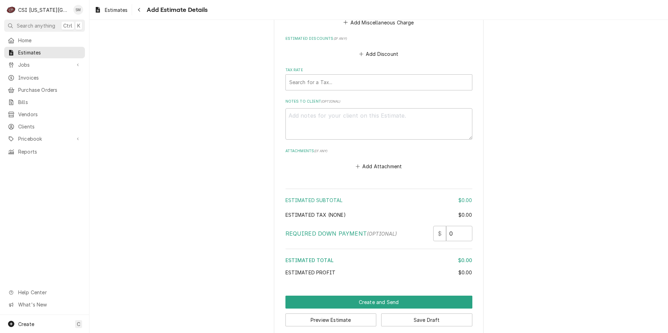
scroll to position [649, 0]
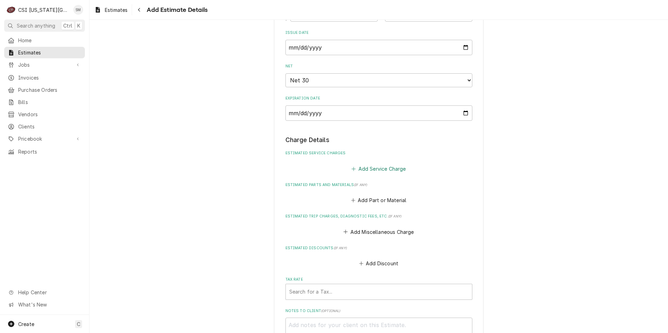
click at [354, 164] on button "Add Service Charge" at bounding box center [378, 169] width 57 height 10
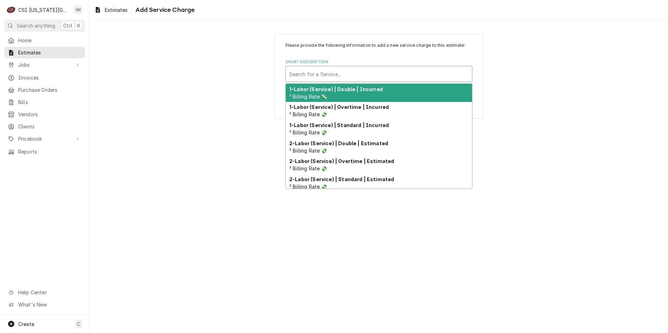
click at [314, 75] on div "Short Description" at bounding box center [378, 74] width 179 height 13
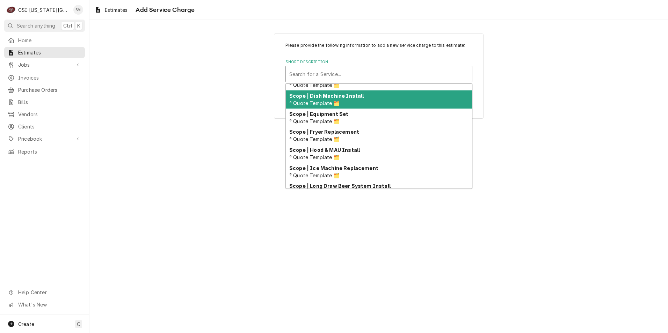
scroll to position [587, 0]
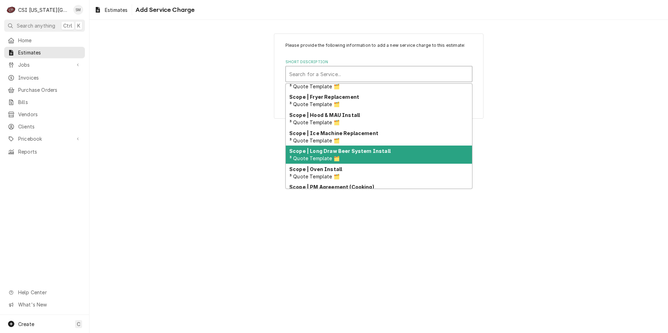
click at [356, 155] on div "Scope | Long Draw Beer System Install ³ Quote Template 🗂️" at bounding box center [379, 155] width 186 height 18
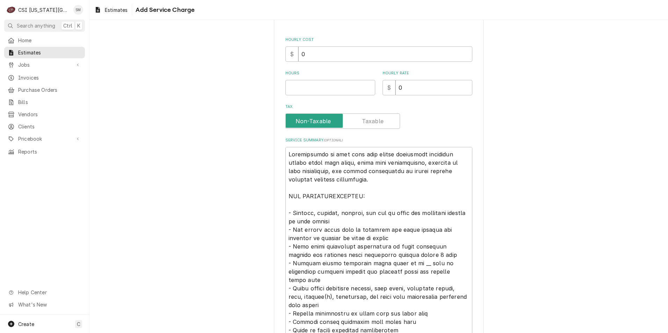
scroll to position [175, 0]
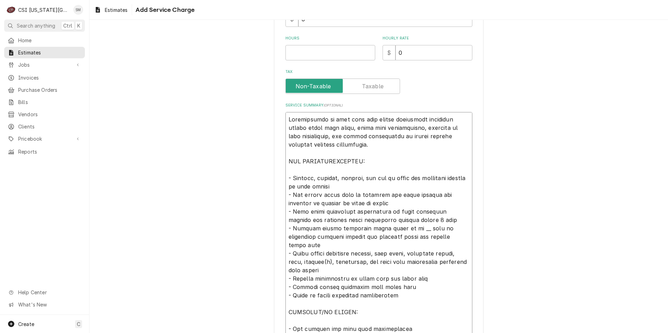
click at [430, 128] on textarea "Service Summary ( optional )" at bounding box center [378, 270] width 187 height 316
type textarea "x"
type textarea "Installation of long draw beer system components including glycol power pack se…"
type textarea "x"
type textarea "Installation of long draw beer system components including glycol power pack se…"
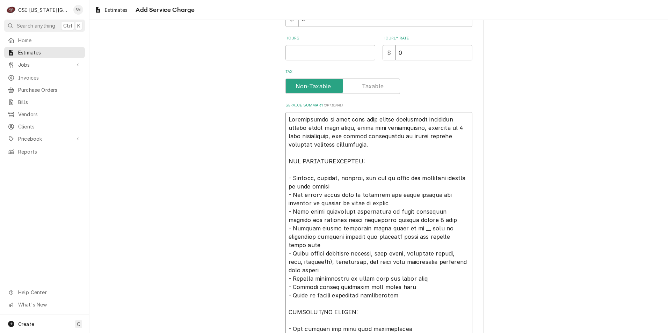
click at [451, 129] on textarea "Service Summary ( optional )" at bounding box center [378, 270] width 187 height 316
type textarea "x"
type textarea "Installation of long draw beer system components including glycol power pack se…"
type textarea "x"
type textarea "Installation of long draw beer system components including glycol power pack se…"
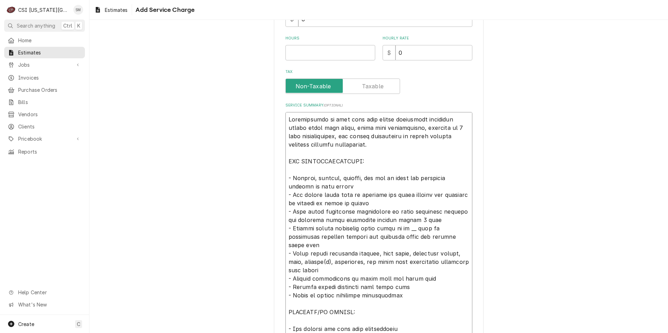
type textarea "x"
type textarea "Installation of long draw beer system components including glycol power pack se…"
type textarea "x"
type textarea "Installation of long draw beer system components including glycol power pack se…"
type textarea "x"
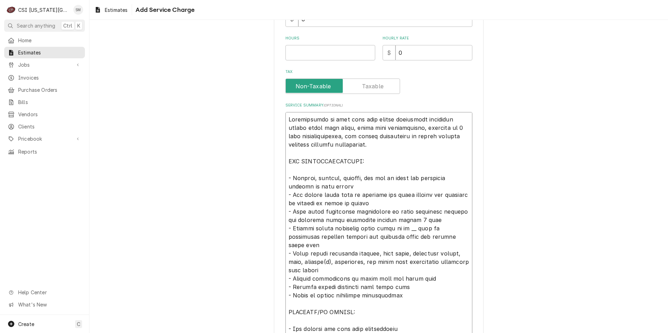
type textarea "Installation of long draw beer system components including glycol power pack se…"
type textarea "x"
type textarea "Installation of long draw beer system components including glycol power pack se…"
type textarea "x"
type textarea "Installation of long draw beer system components including glycol power pack se…"
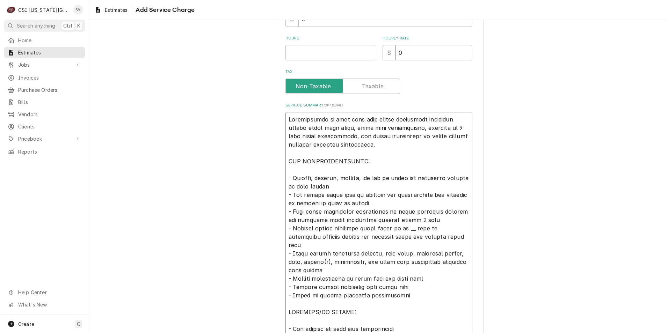
type textarea "x"
type textarea "Installation of long draw beer system components including glycol power pack se…"
type textarea "x"
type textarea "Installation of long draw beer system components including glycol power pack se…"
type textarea "x"
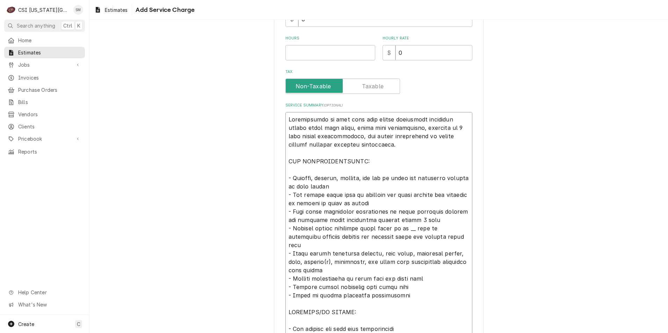
type textarea "Installation of long draw beer system components including glycol power pack se…"
type textarea "x"
type textarea "Installation of long draw beer system components including glycol power pack se…"
type textarea "x"
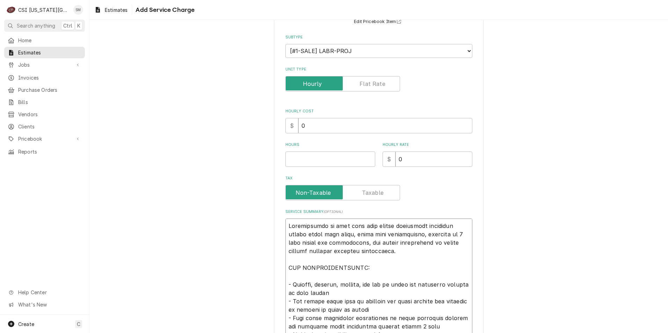
scroll to position [0, 0]
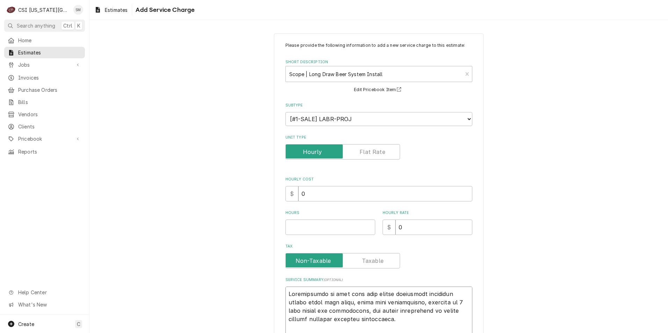
type textarea "Installation of long draw beer system components including glycol power pack se…"
click at [371, 151] on label "Unit Type" at bounding box center [342, 151] width 115 height 15
click at [371, 151] on input "Unit Type" at bounding box center [343, 151] width 108 height 15
checkbox input "true"
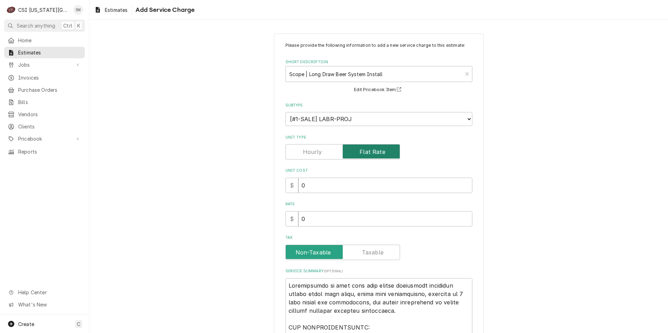
type textarea "x"
click at [327, 157] on input "Unit Type" at bounding box center [343, 151] width 108 height 15
checkbox input "false"
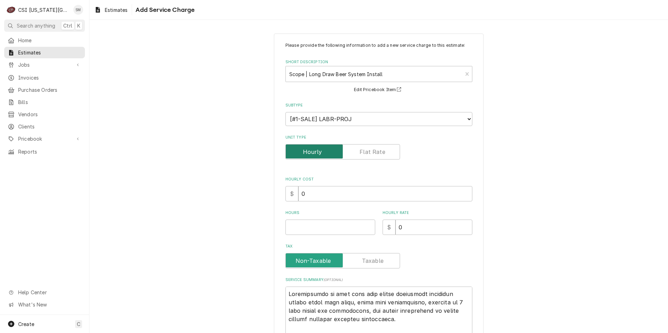
type textarea "x"
click at [364, 153] on label "Unit Type" at bounding box center [342, 151] width 115 height 15
click at [364, 153] on input "Unit Type" at bounding box center [343, 151] width 108 height 15
checkbox input "true"
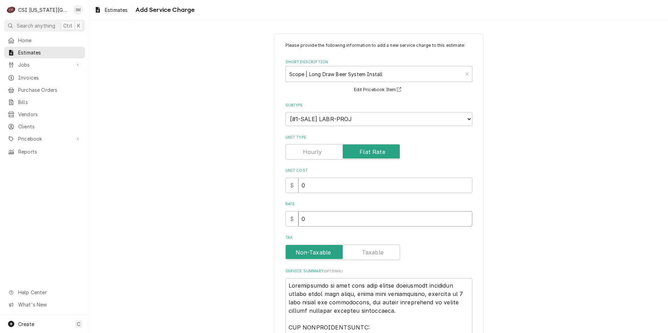
click at [315, 220] on input "0" at bounding box center [385, 218] width 174 height 15
type textarea "x"
type input "6"
type textarea "x"
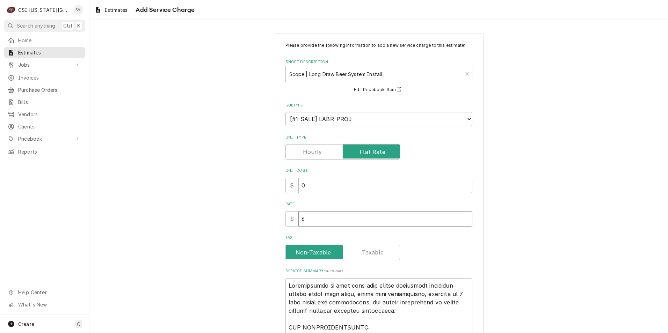
type input "65"
type textarea "x"
type input "650"
type textarea "x"
type input "6500"
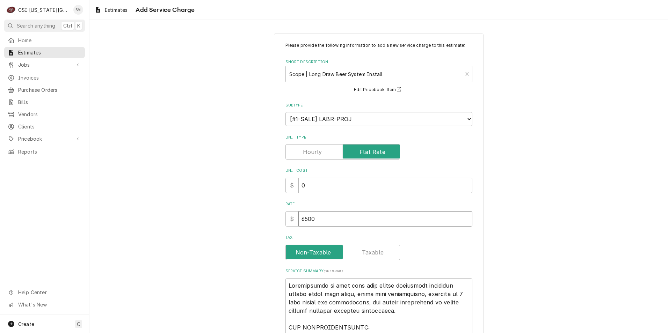
type textarea "x"
type input "6500"
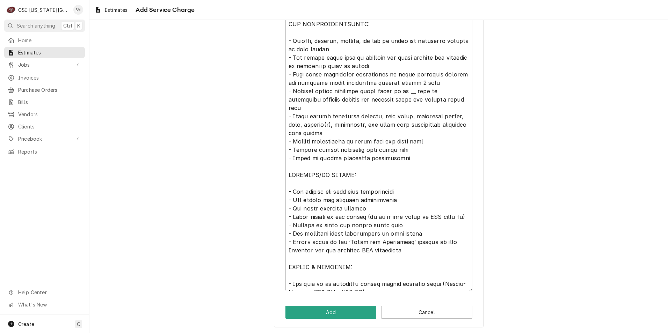
scroll to position [304, 0]
click at [311, 313] on button "Add" at bounding box center [330, 311] width 91 height 13
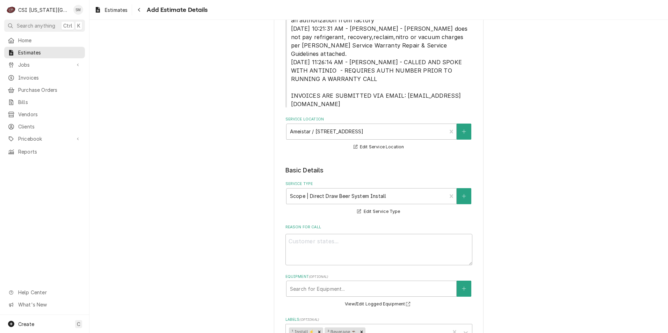
scroll to position [81, 0]
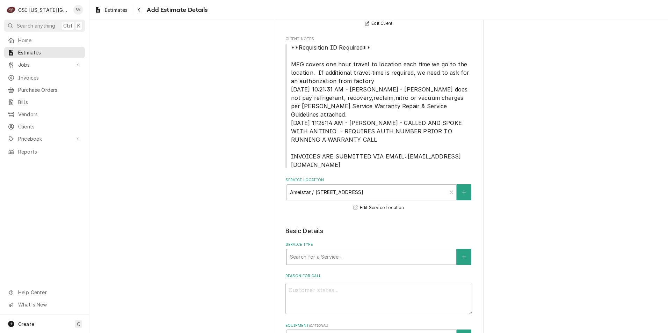
click at [431, 251] on div "Service Type" at bounding box center [371, 257] width 163 height 13
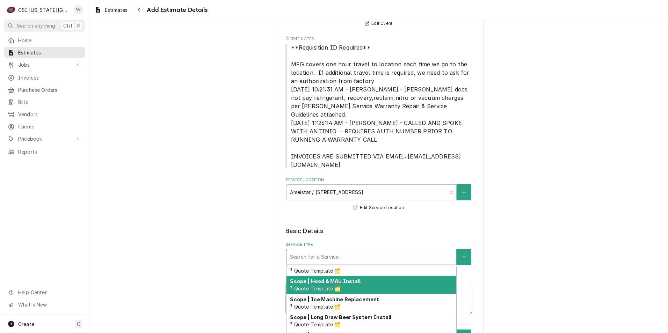
scroll to position [639, 0]
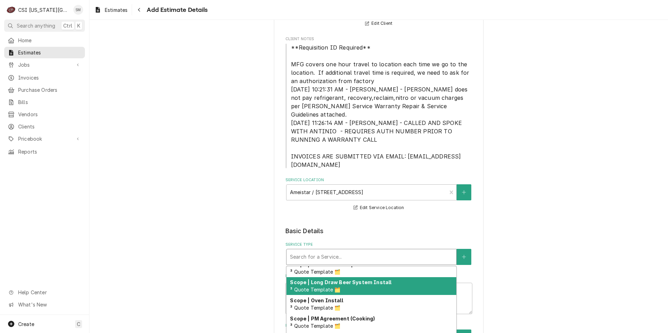
click at [346, 280] on div "Scope | Long Draw Beer System Install ³ Quote Template 🗂️" at bounding box center [371, 286] width 170 height 18
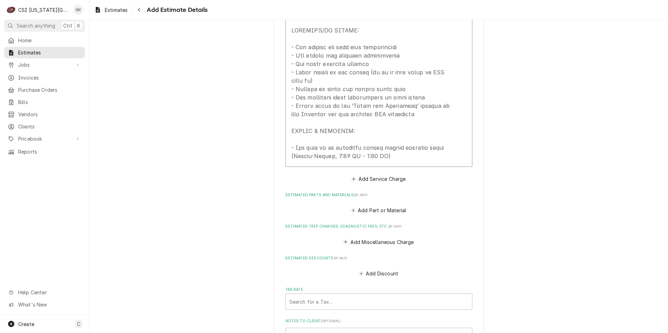
scroll to position [1164, 0]
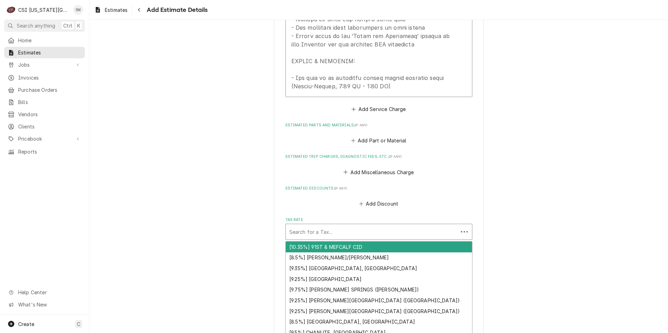
click at [338, 226] on div "Tax Rate" at bounding box center [371, 232] width 165 height 13
type textarea "x"
type input "k"
type textarea "x"
type input "ka"
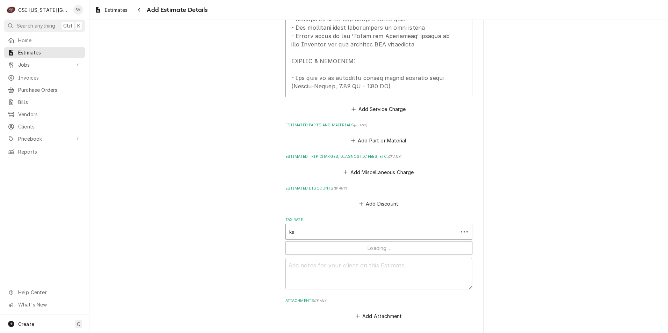
type textarea "x"
type input "kan"
type textarea "x"
type input "kans"
type textarea "x"
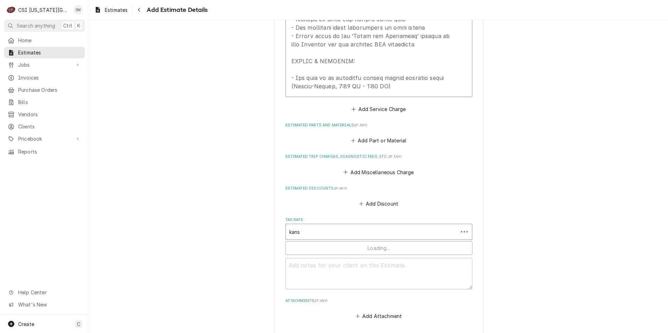
type input "kansa"
type textarea "x"
type input "kansas"
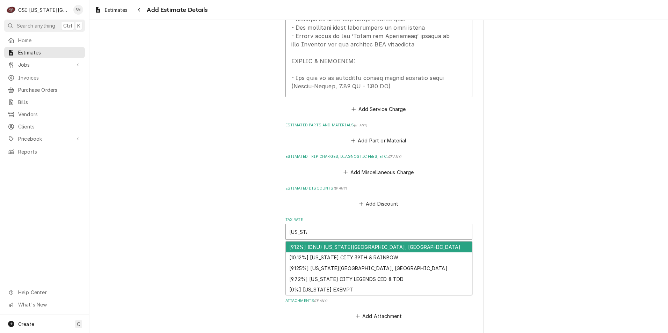
type textarea "x"
type input "kansa"
type textarea "x"
type input "kans"
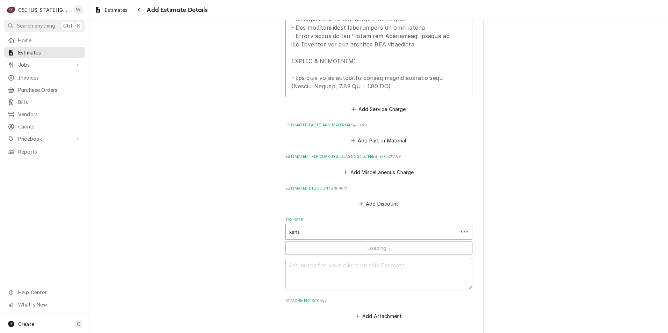
type textarea "x"
type input "kan"
type textarea "x"
type input "ka"
type textarea "x"
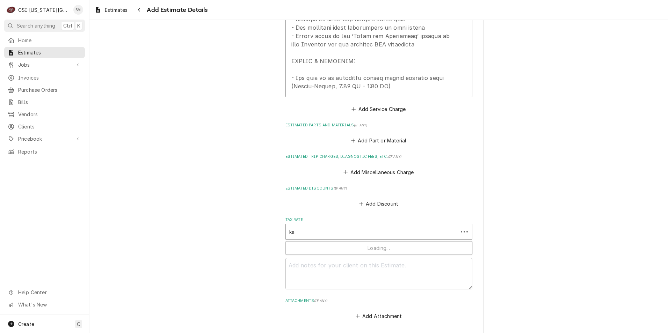
type input "k"
type textarea "x"
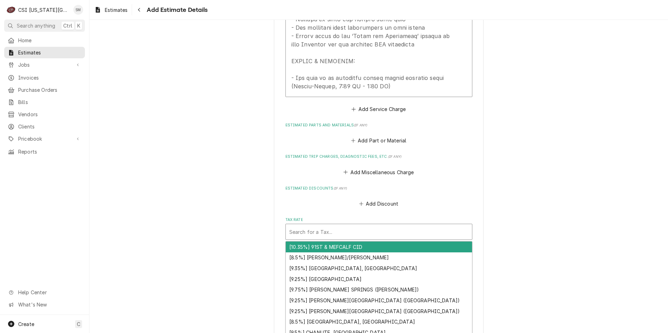
type textarea "x"
type input "k"
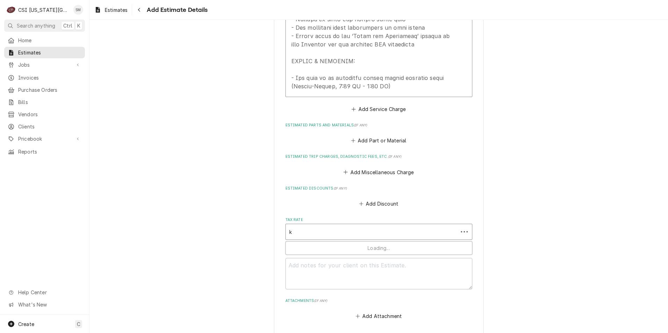
type textarea "x"
type input "ka"
type textarea "x"
type input "kan"
type textarea "x"
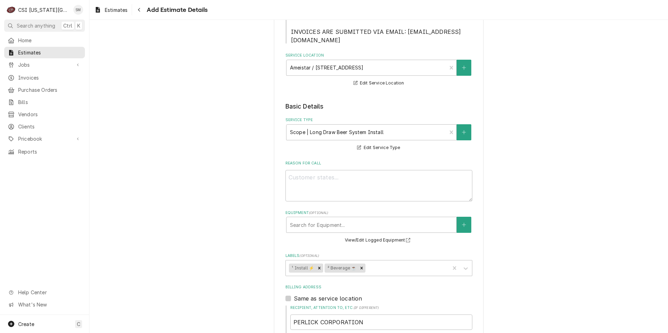
scroll to position [210, 0]
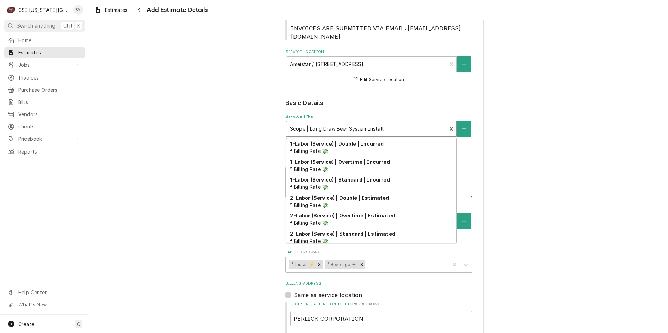
click at [417, 123] on div "Service Type" at bounding box center [366, 129] width 153 height 13
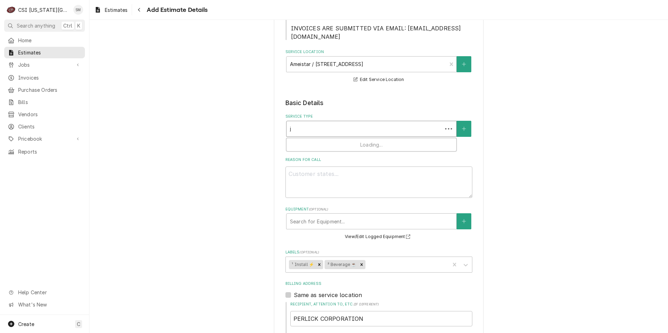
scroll to position [0, 0]
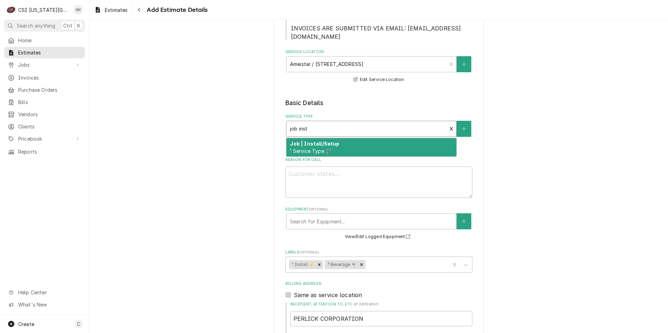
click at [318, 148] on span "¹ Service Type 🛠️" at bounding box center [311, 151] width 42 height 6
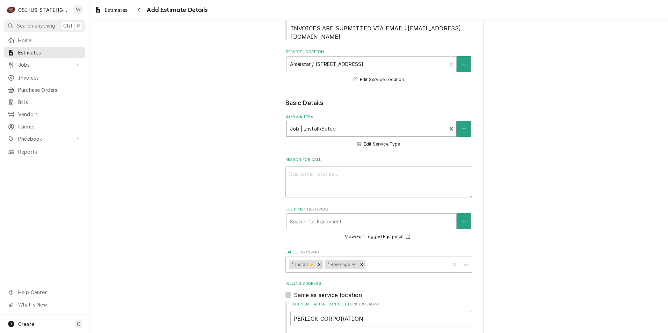
scroll to position [279, 0]
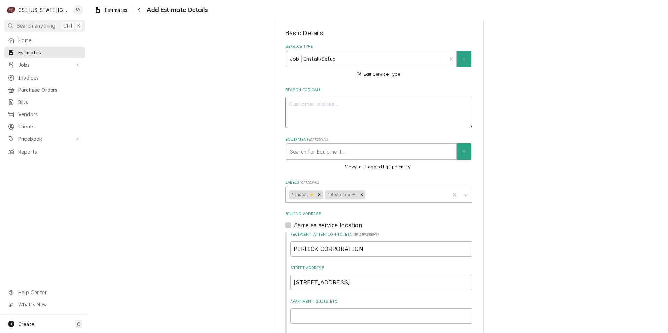
click at [323, 105] on textarea "Reason For Call" at bounding box center [378, 112] width 187 height 31
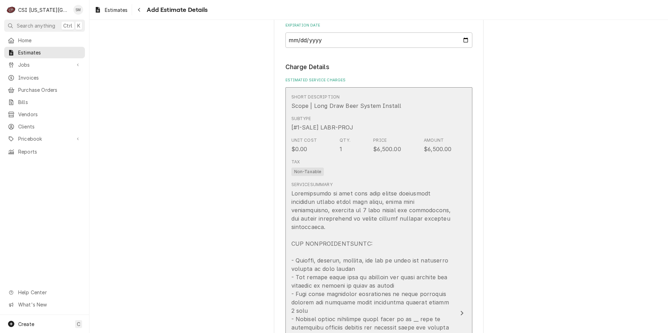
scroll to position [734, 0]
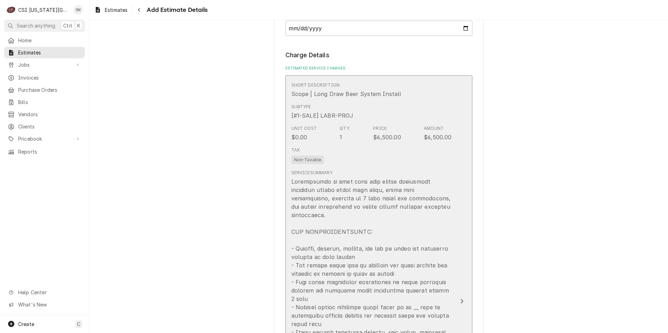
click at [388, 133] on div "$6,500.00" at bounding box center [387, 137] width 28 height 8
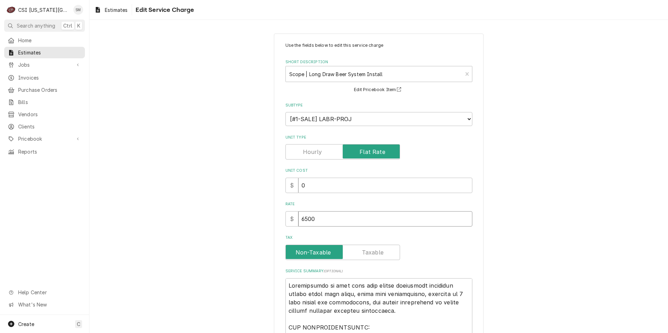
click at [326, 218] on input "6500" at bounding box center [385, 218] width 174 height 15
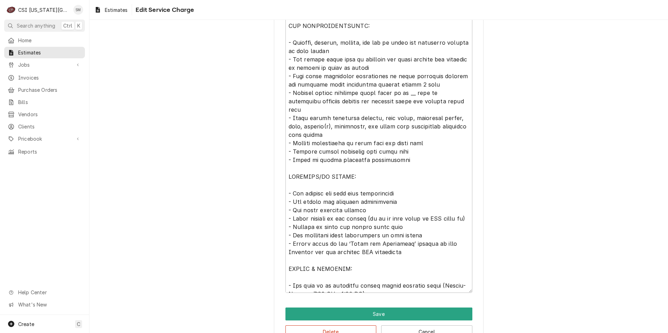
scroll to position [322, 0]
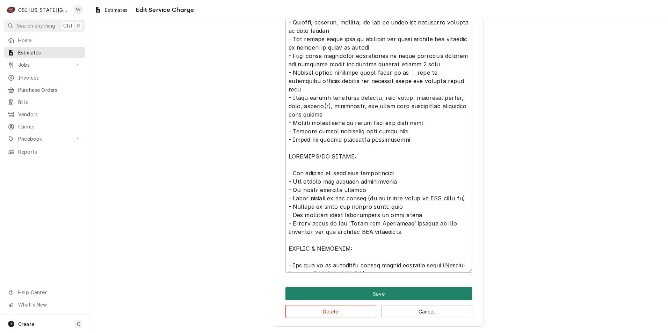
click at [368, 291] on button "Save" at bounding box center [378, 294] width 187 height 13
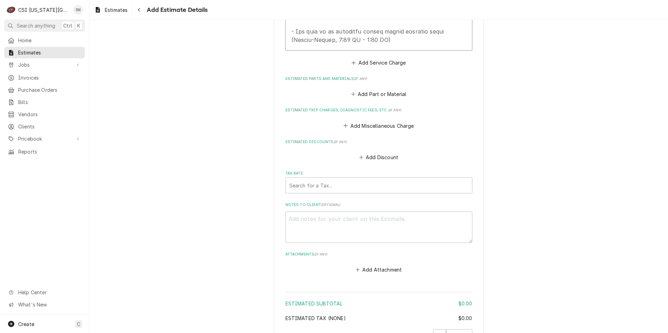
scroll to position [1214, 0]
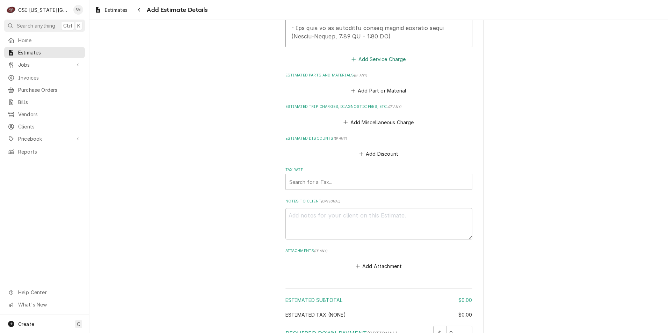
click at [357, 54] on button "Add Service Charge" at bounding box center [378, 59] width 57 height 10
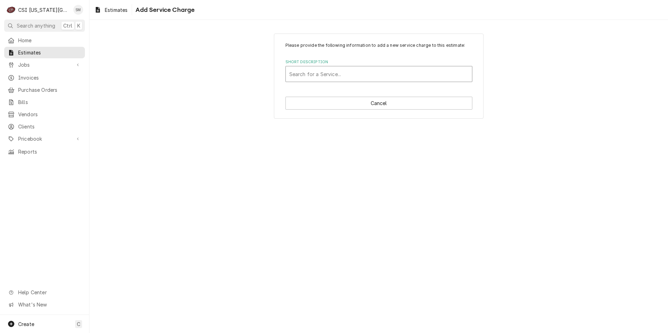
click at [359, 75] on div "Short Description" at bounding box center [378, 74] width 179 height 13
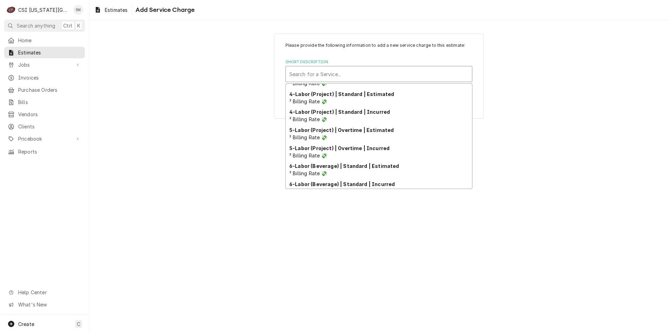
scroll to position [215, 0]
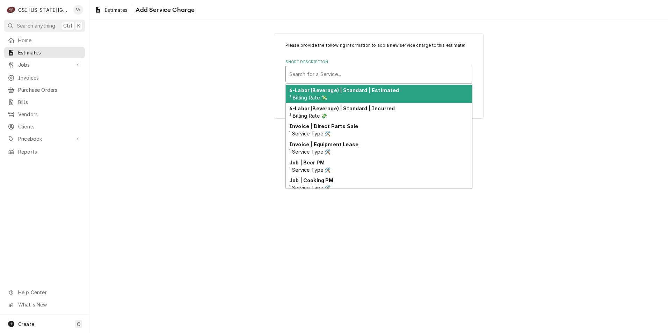
click at [353, 96] on div "6-Labor (Beverage) | Standard | Estimated ² Billing Rate 💸" at bounding box center [379, 94] width 186 height 18
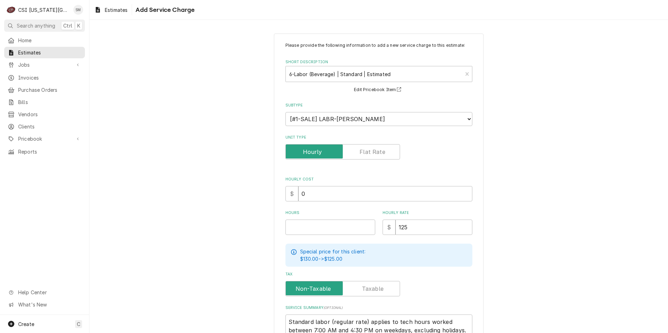
click at [366, 151] on label "Unit Type" at bounding box center [342, 151] width 115 height 15
click at [366, 151] on input "Unit Type" at bounding box center [343, 151] width 108 height 15
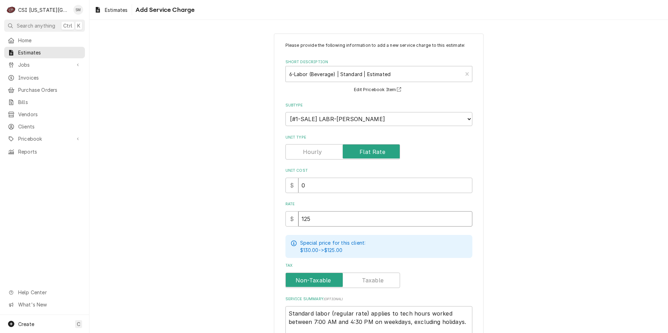
click at [334, 221] on input "125" at bounding box center [385, 218] width 174 height 15
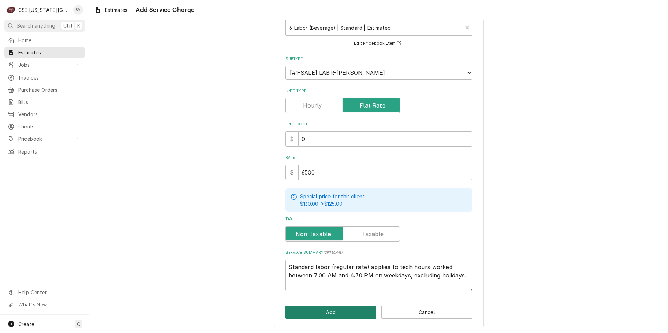
click at [333, 311] on button "Add" at bounding box center [330, 312] width 91 height 13
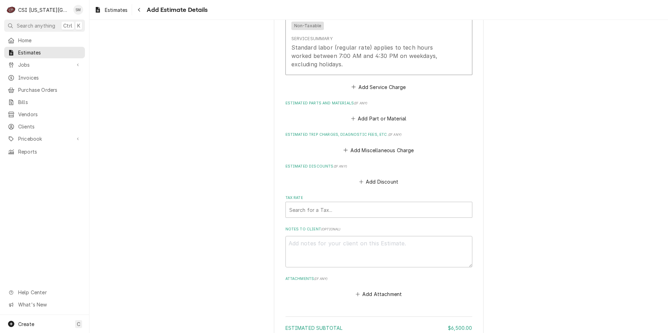
scroll to position [1271, 0]
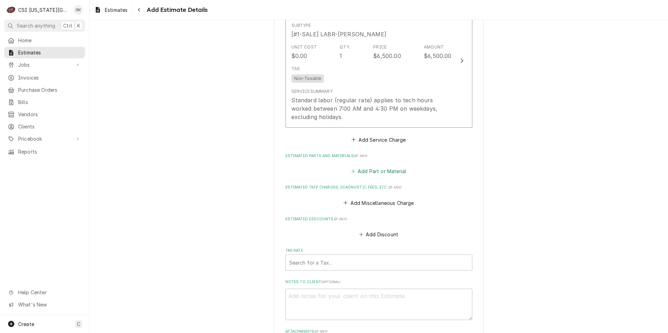
click at [358, 167] on button "Add Part or Material" at bounding box center [379, 172] width 58 height 10
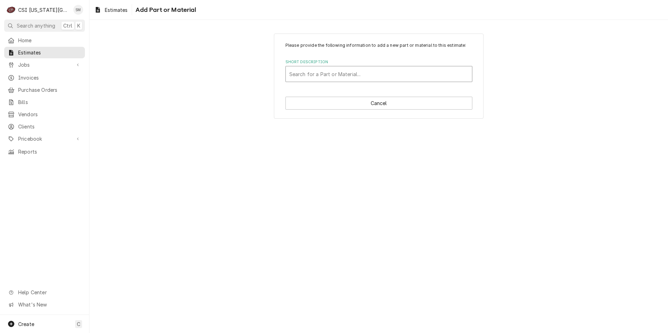
click at [338, 72] on div "Short Description" at bounding box center [378, 74] width 179 height 13
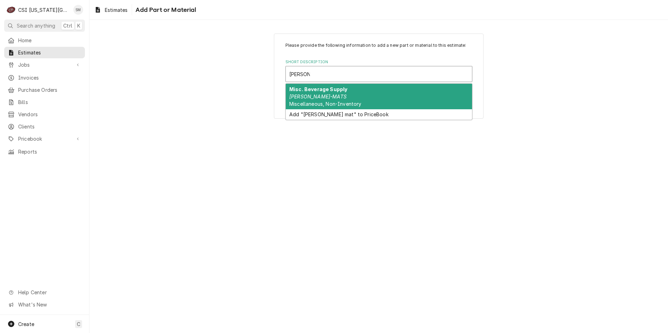
click at [333, 90] on strong "Misc. Beverage Supply" at bounding box center [318, 89] width 58 height 6
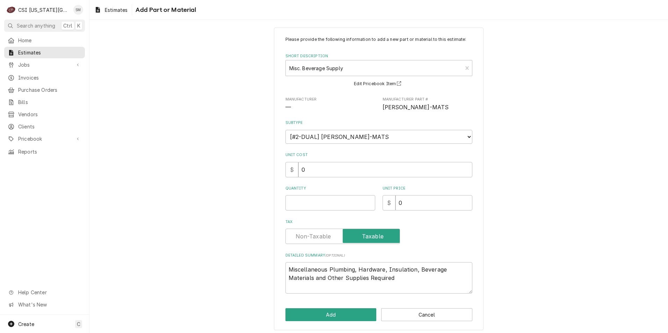
scroll to position [9, 0]
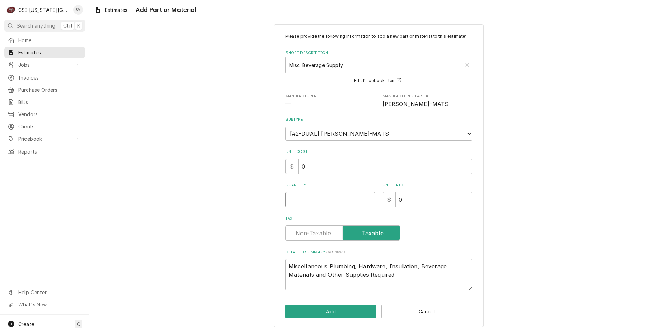
click at [323, 202] on input "Quantity" at bounding box center [330, 199] width 90 height 15
click at [407, 201] on input "0" at bounding box center [433, 199] width 77 height 15
click at [368, 199] on input "0.5" at bounding box center [330, 199] width 90 height 15
click at [367, 196] on input "1" at bounding box center [330, 199] width 90 height 15
click at [416, 201] on input "0" at bounding box center [433, 199] width 77 height 15
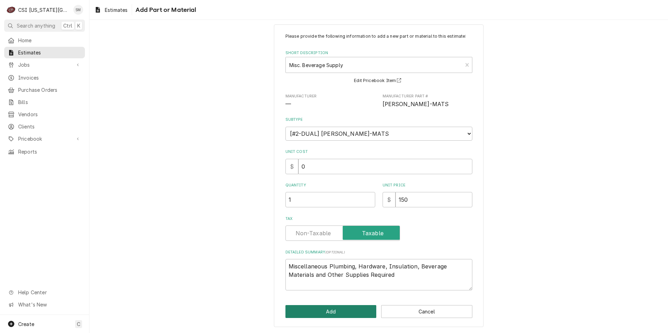
click at [321, 311] on button "Add" at bounding box center [330, 311] width 91 height 13
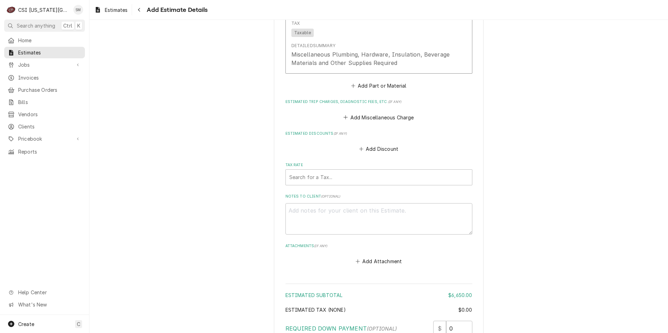
scroll to position [1524, 0]
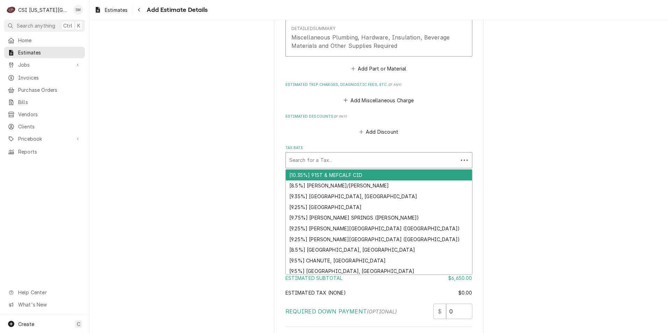
click at [316, 154] on div "Tax Rate" at bounding box center [371, 160] width 165 height 13
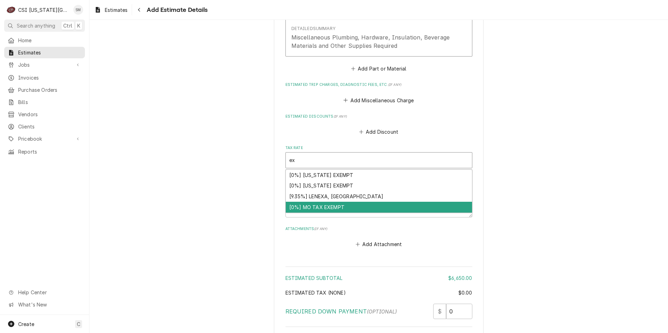
click at [327, 202] on div "[0%] MO TAX EXEMPT" at bounding box center [379, 207] width 186 height 11
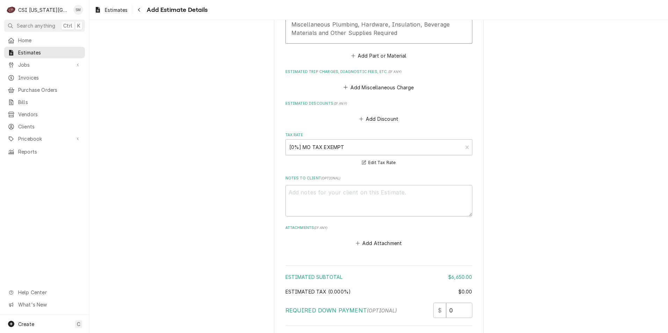
scroll to position [1606, 0]
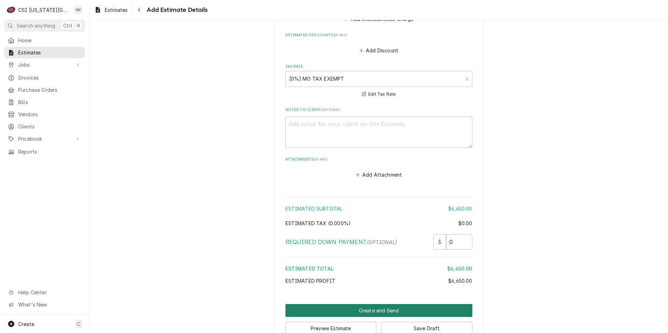
click at [376, 304] on button "Create and Send" at bounding box center [378, 310] width 187 height 13
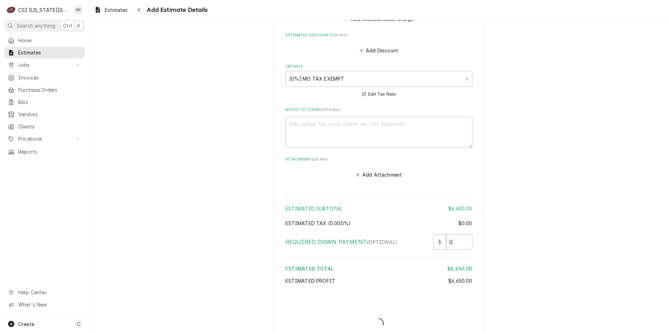
scroll to position [1602, 0]
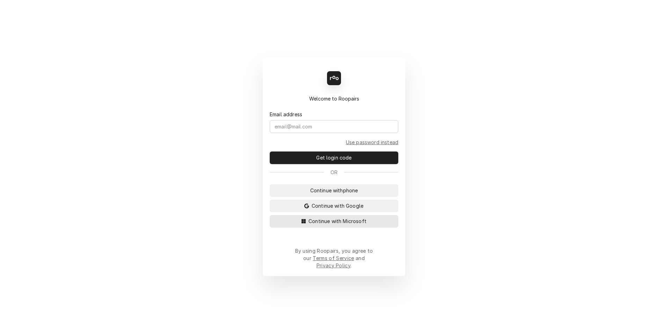
click at [328, 225] on span "Continue with Microsoft" at bounding box center [337, 221] width 61 height 7
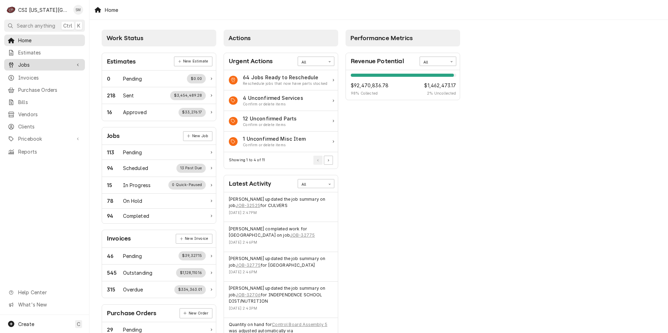
click at [39, 64] on span "Jobs" at bounding box center [44, 64] width 53 height 7
click at [42, 77] on span "Jobs" at bounding box center [49, 76] width 63 height 7
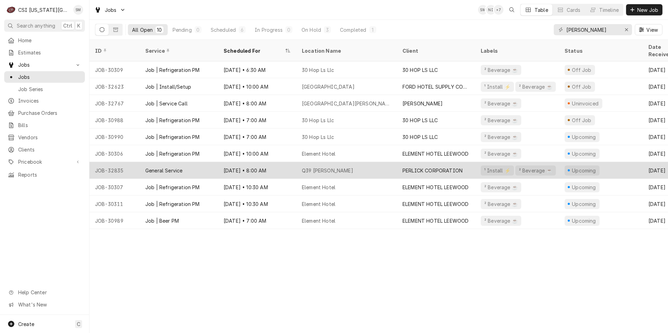
click at [316, 167] on div "Q39 Lawrence" at bounding box center [327, 170] width 51 height 7
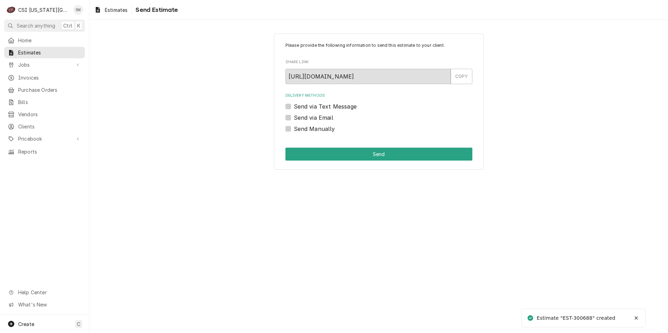
click at [294, 116] on label "Send via Email" at bounding box center [313, 118] width 39 height 8
click at [294, 116] on input "Send via Email" at bounding box center [387, 121] width 187 height 15
checkbox input "true"
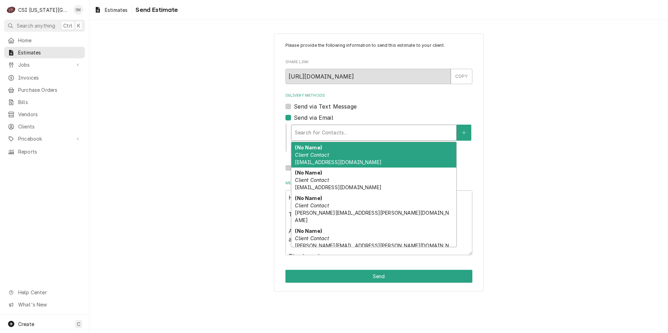
click at [324, 134] on div "Delivery Methods" at bounding box center [374, 132] width 158 height 13
type textarea "x"
type input "s"
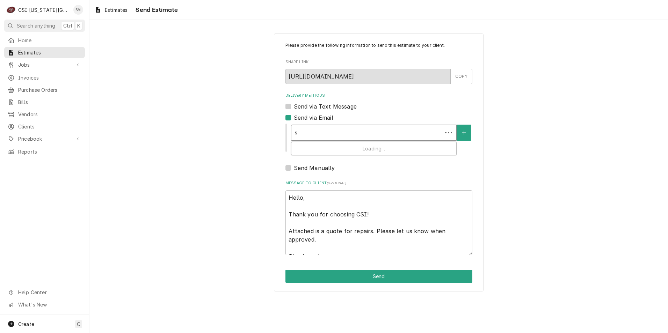
type textarea "x"
type input "se"
type textarea "x"
type input "sea"
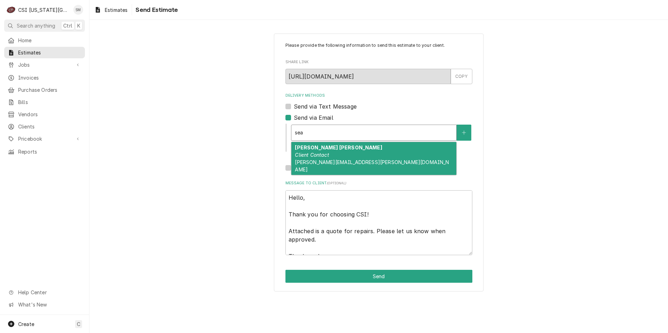
click at [327, 155] on em "Client Contact" at bounding box center [312, 155] width 34 height 6
type textarea "x"
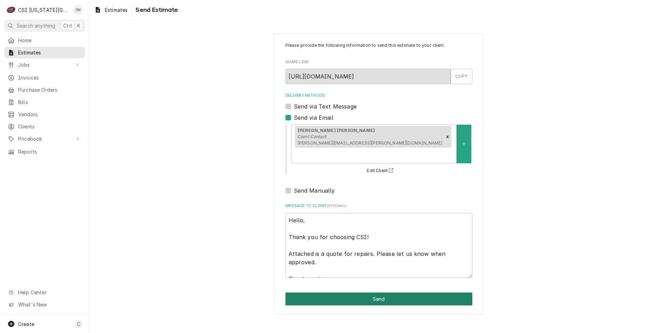
click at [365, 293] on button "Send" at bounding box center [378, 299] width 187 height 13
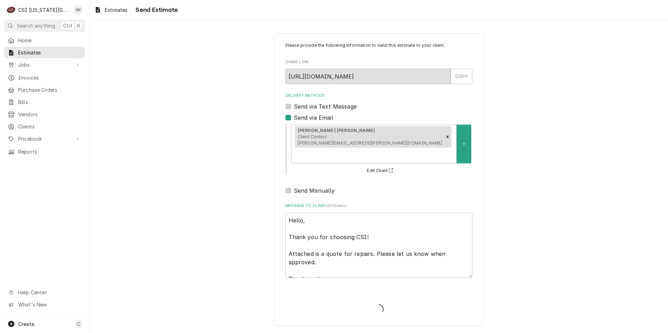
type textarea "x"
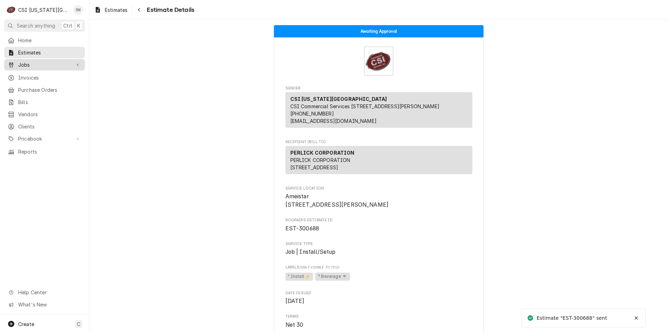
click at [25, 61] on span "Jobs" at bounding box center [44, 64] width 53 height 7
click at [40, 76] on span "Jobs" at bounding box center [49, 76] width 63 height 7
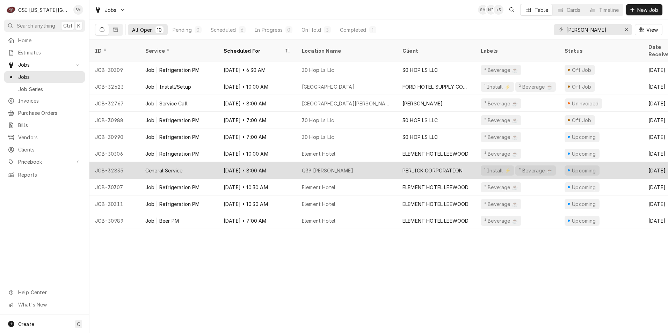
click at [289, 162] on div "[DATE] • 8:00 AM" at bounding box center [257, 170] width 78 height 17
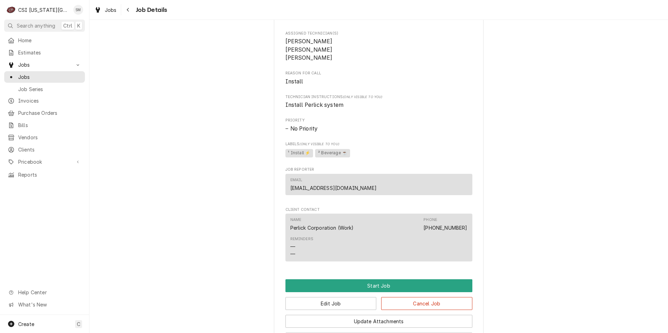
scroll to position [454, 0]
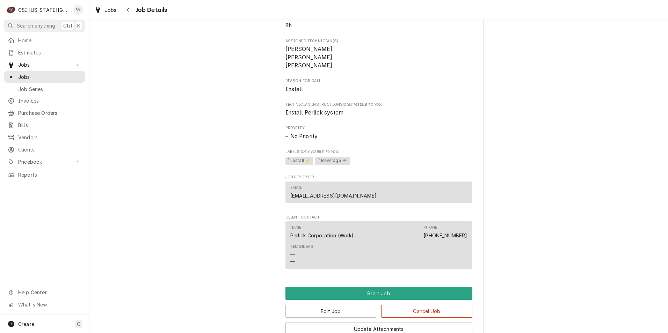
click at [298, 86] on span "Install" at bounding box center [294, 89] width 18 height 7
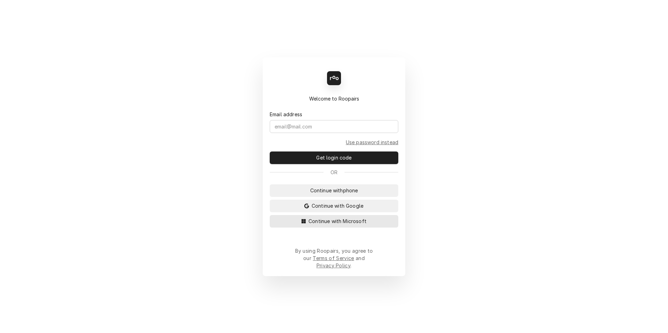
click at [320, 225] on span "Continue with Microsoft" at bounding box center [337, 221] width 61 height 7
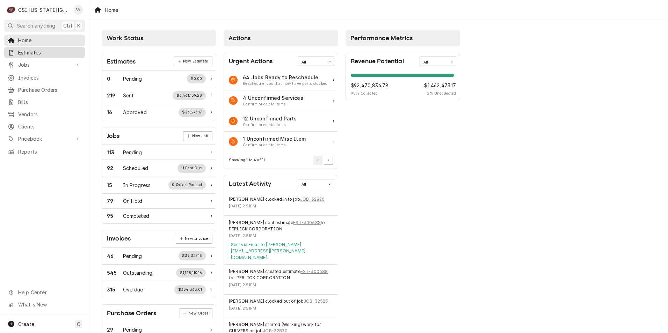
click at [34, 52] on span "Estimates" at bounding box center [49, 52] width 63 height 7
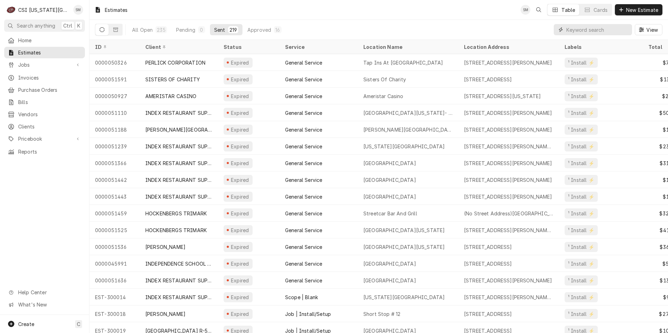
click at [598, 28] on input "Dynamic Content Wrapper" at bounding box center [597, 29] width 62 height 11
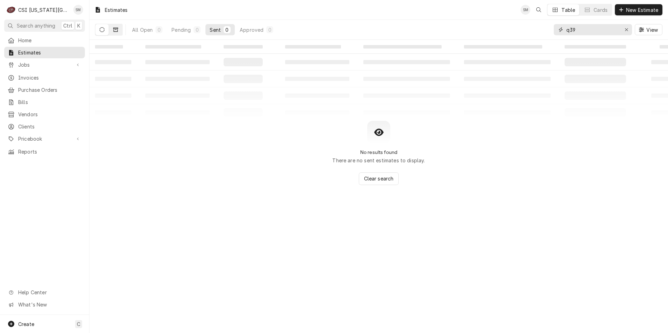
type input "q39"
click at [114, 31] on icon "Dynamic Content Wrapper" at bounding box center [115, 30] width 5 height 4
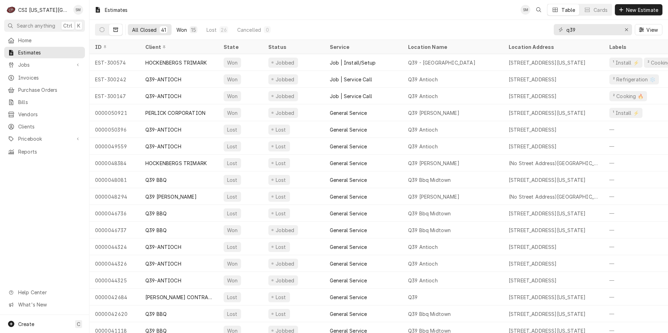
click at [191, 28] on div "15" at bounding box center [193, 29] width 5 height 7
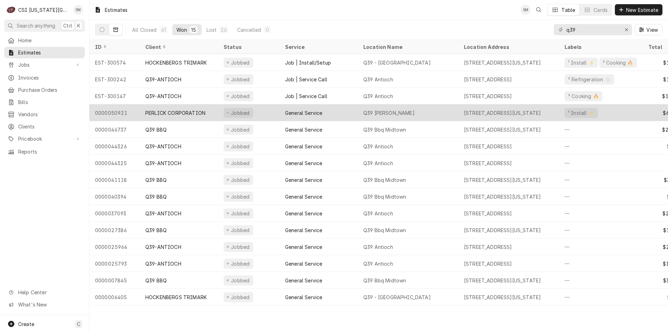
click at [205, 111] on div "PERLICK CORPORATION" at bounding box center [175, 112] width 60 height 7
